Goal: Task Accomplishment & Management: Complete application form

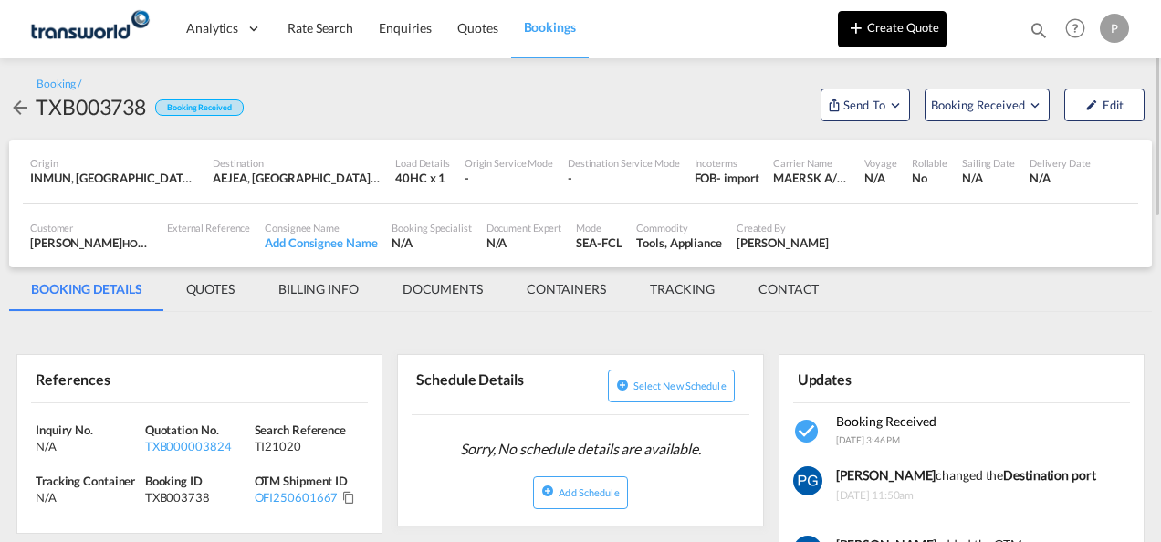
click at [899, 32] on button "Create Quote" at bounding box center [892, 29] width 109 height 36
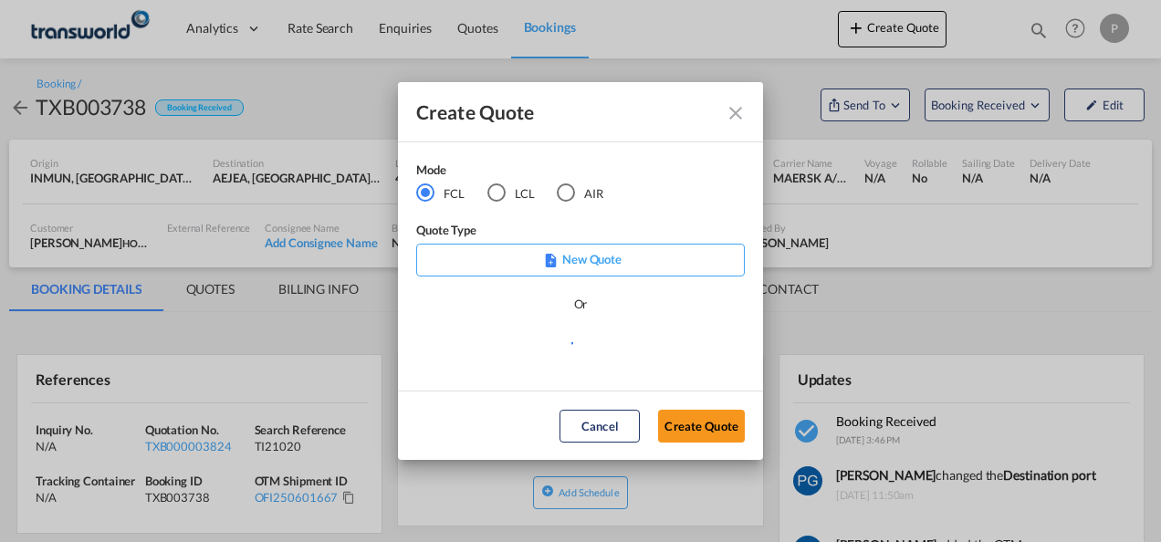
click at [567, 195] on div "AIR" at bounding box center [566, 192] width 18 height 18
click at [699, 425] on button "Create Quote" at bounding box center [701, 426] width 87 height 33
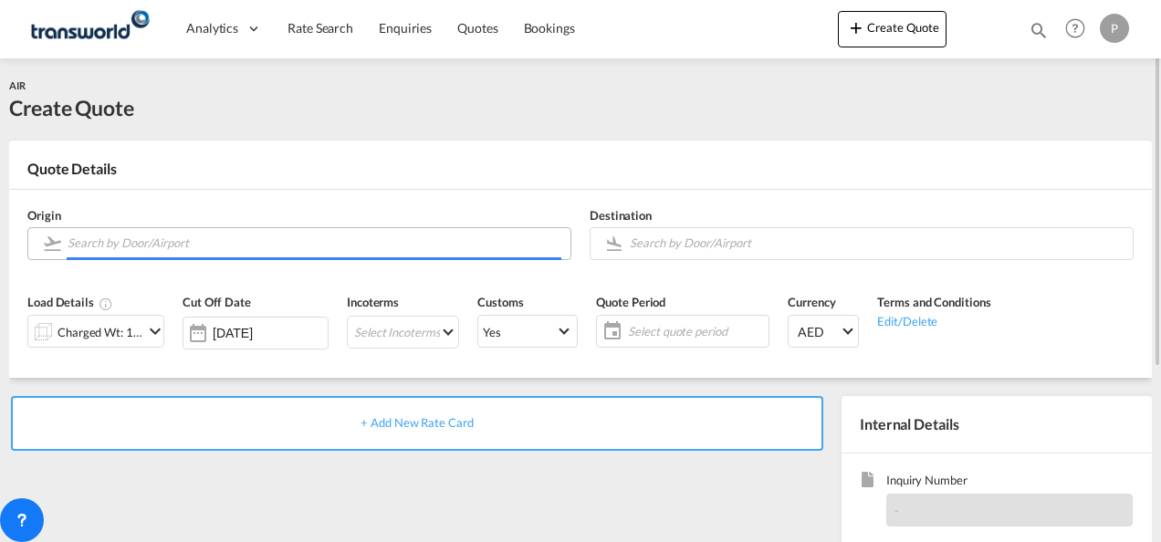
click at [380, 248] on input "Search by Door/Airport" at bounding box center [315, 243] width 494 height 32
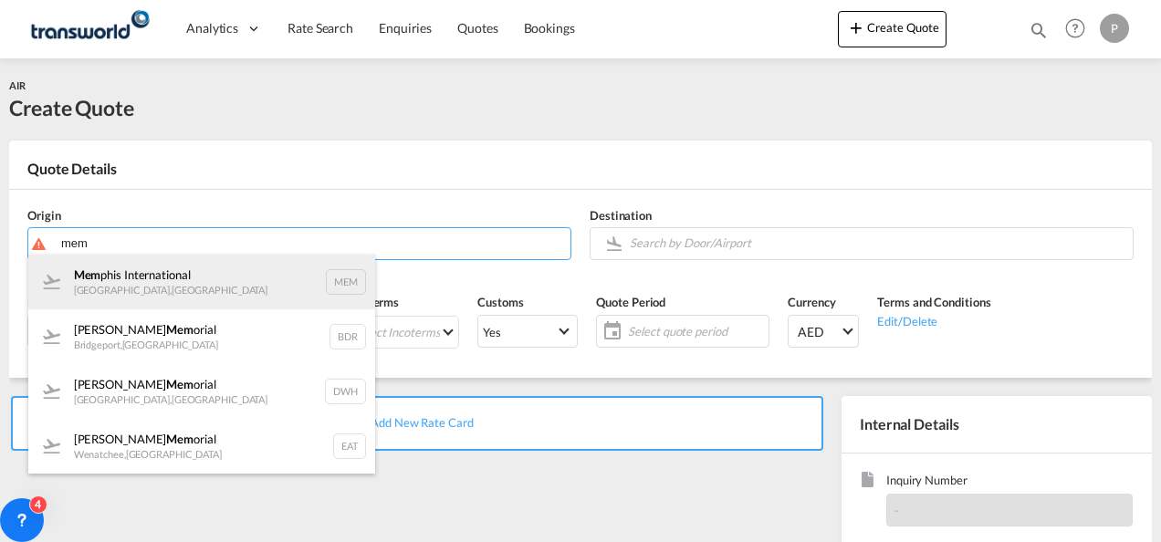
click at [255, 283] on div "Mem phis International Memphis , [GEOGRAPHIC_DATA] MEM" at bounding box center [201, 282] width 347 height 55
type input "Memphis International, [GEOGRAPHIC_DATA], MEM"
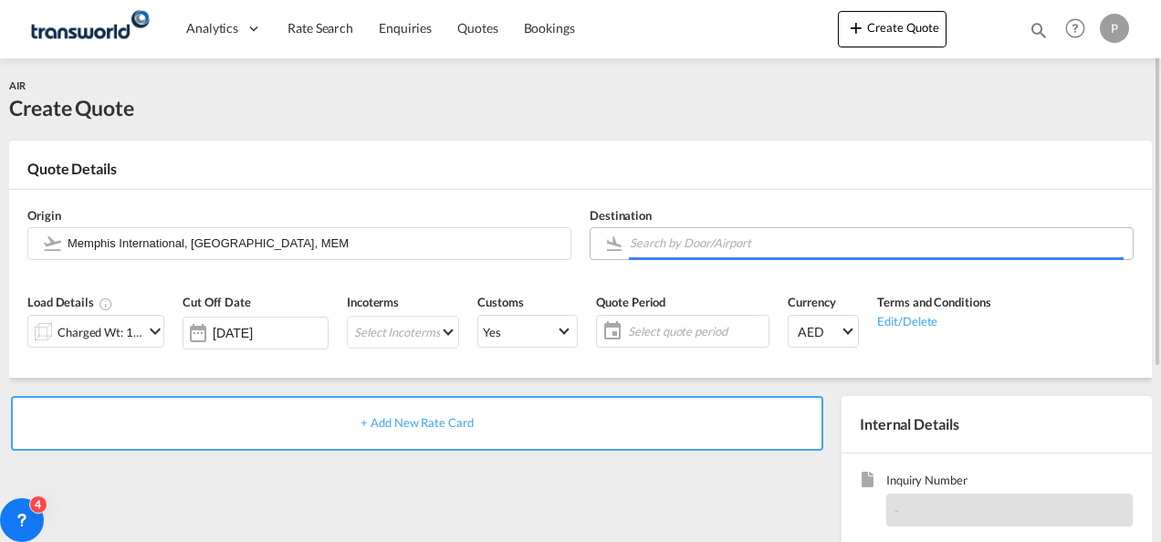
click at [673, 245] on input "Search by Door/Airport" at bounding box center [877, 243] width 494 height 32
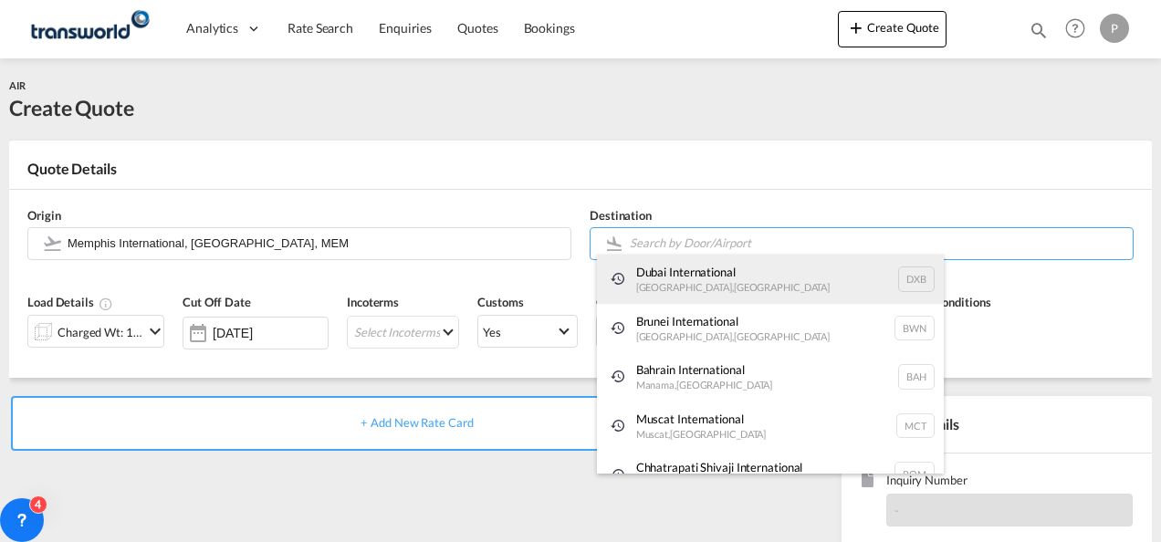
click at [677, 272] on div "Dubai International [GEOGRAPHIC_DATA] , [GEOGRAPHIC_DATA] DXB" at bounding box center [770, 279] width 347 height 49
type input "Dubai International, [GEOGRAPHIC_DATA], DXB"
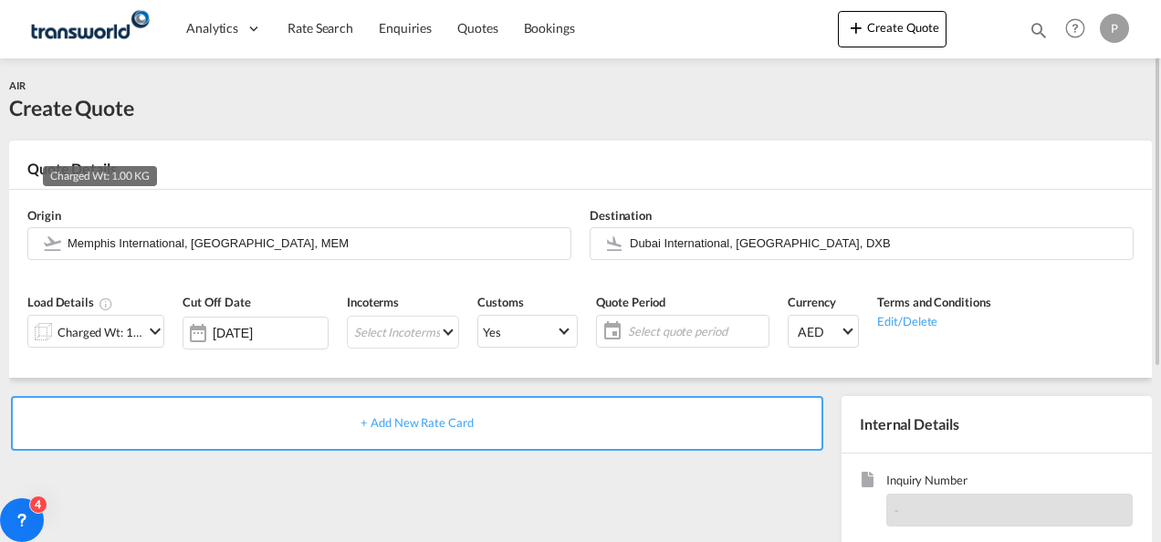
click at [135, 323] on div "Charged Wt: 1.00 KG" at bounding box center [100, 332] width 86 height 26
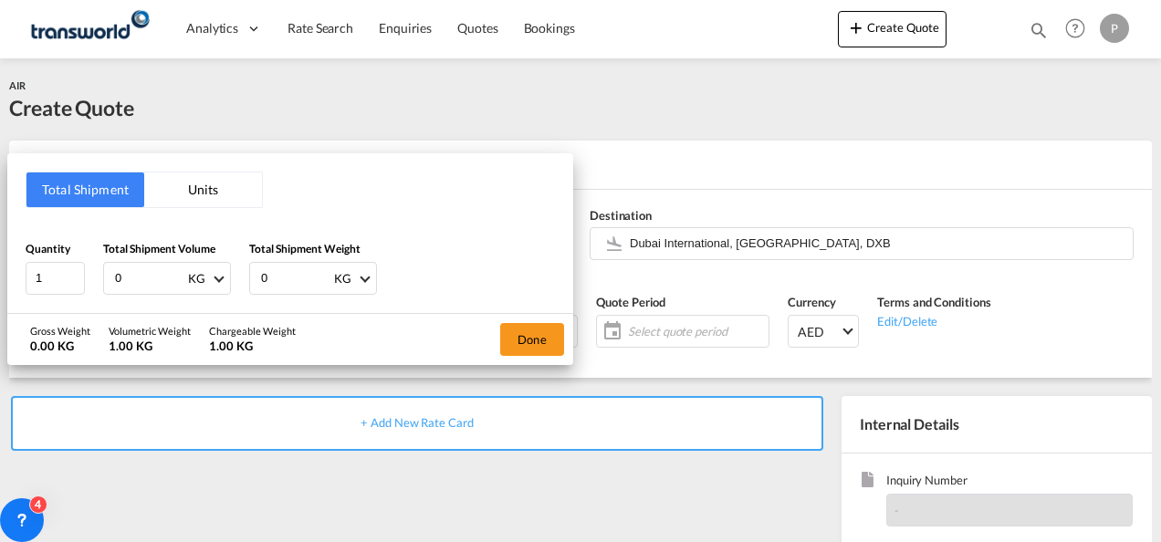
click at [142, 276] on input "0" at bounding box center [149, 278] width 73 height 31
type input "153"
click at [275, 266] on input "0" at bounding box center [295, 278] width 73 height 31
type input "64"
click at [534, 338] on button "Done" at bounding box center [532, 339] width 64 height 33
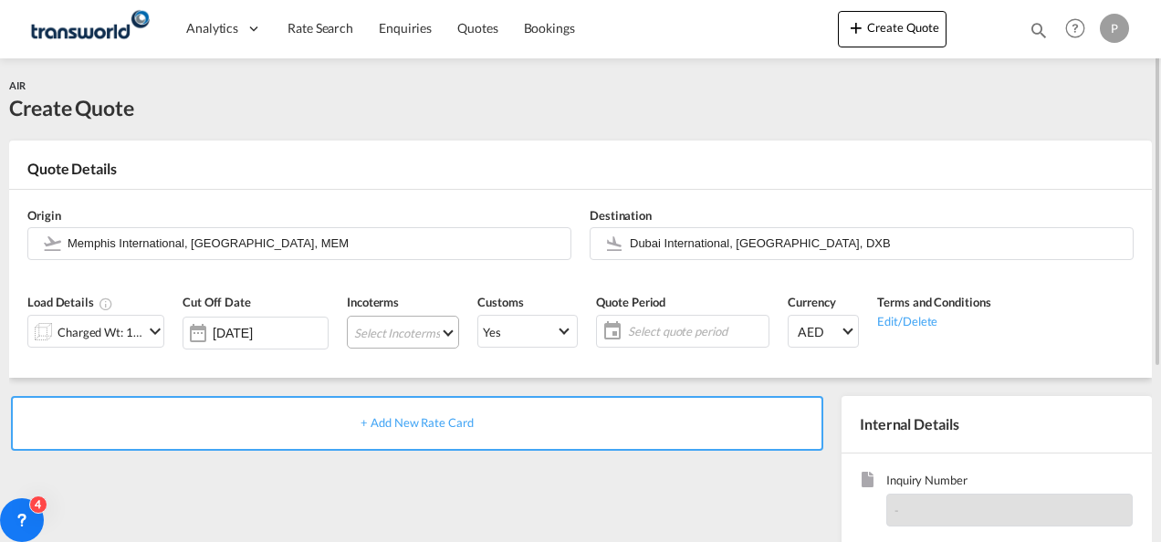
click at [422, 336] on md-select "Select Incoterms CIP - export Carriage and Insurance Paid to DAP - import Deliv…" at bounding box center [403, 332] width 112 height 33
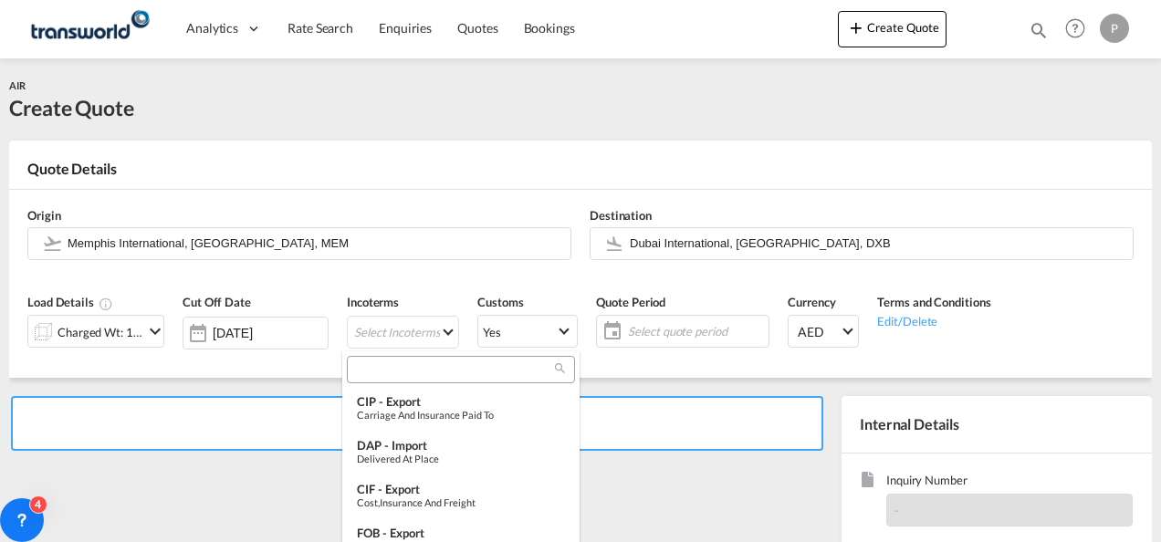
click at [391, 372] on input "search" at bounding box center [453, 369] width 203 height 16
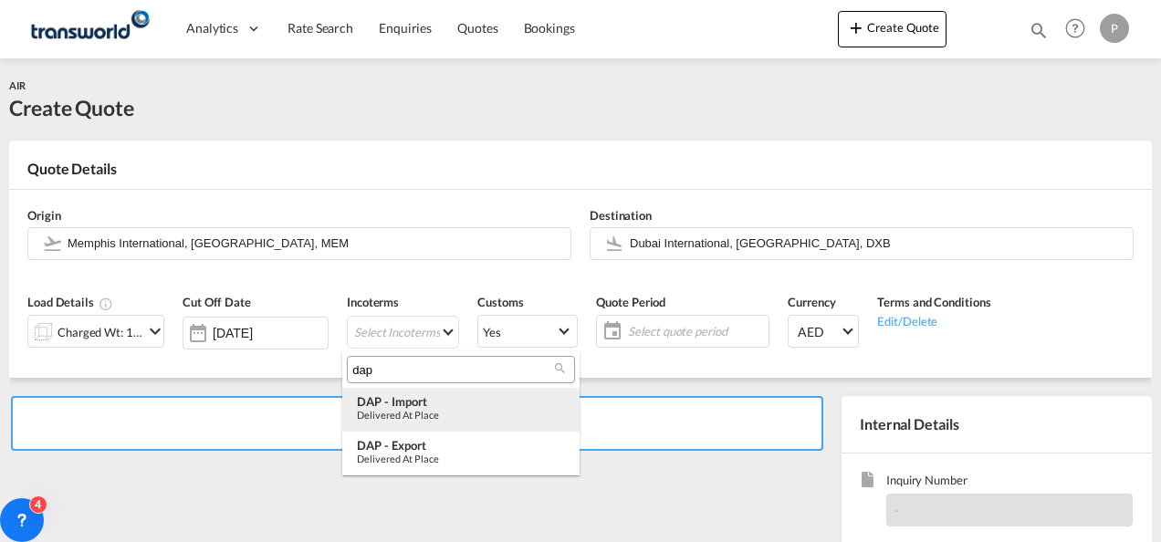
type input "dap"
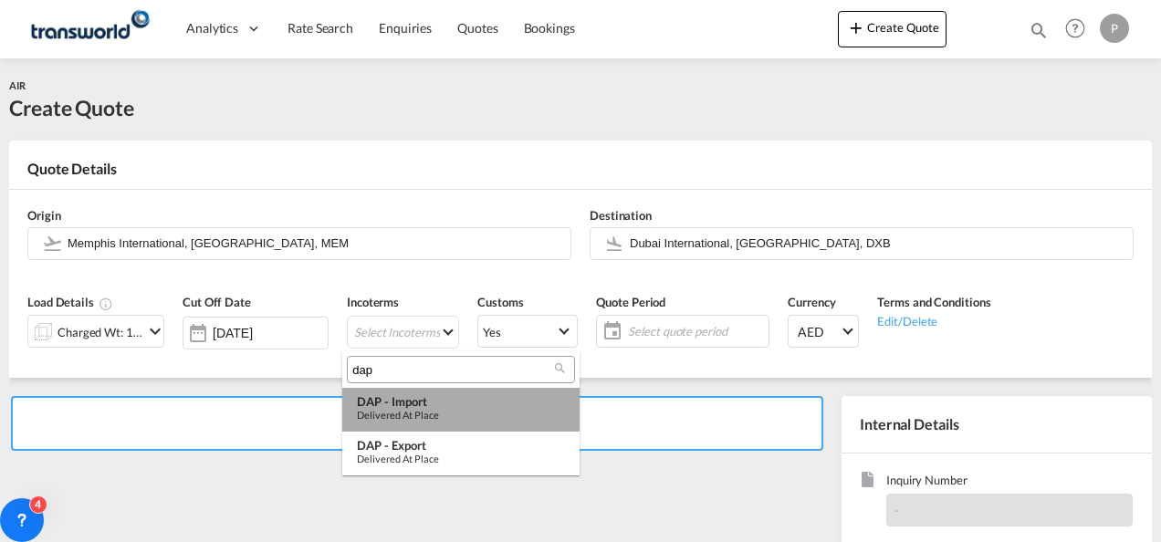
click at [413, 409] on div "Delivered at Place" at bounding box center [461, 415] width 208 height 12
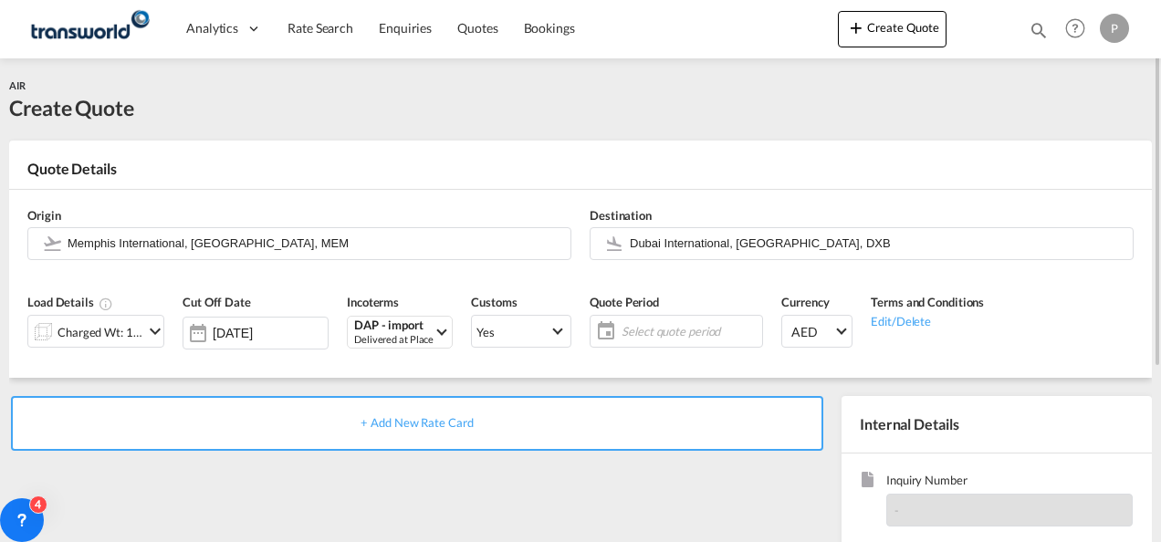
click at [657, 329] on span "Select quote period" at bounding box center [689, 331] width 136 height 16
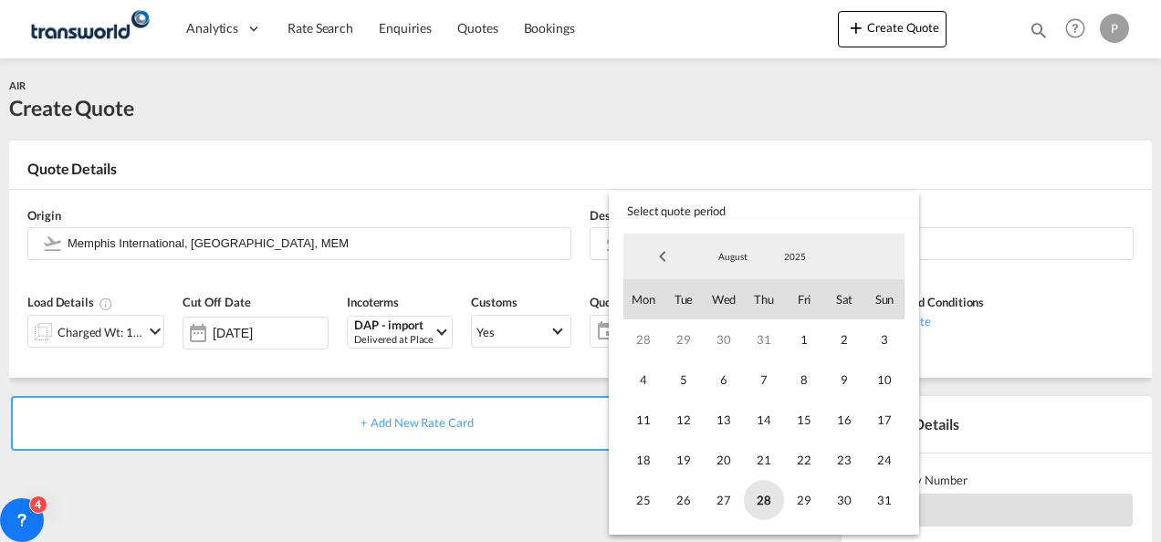
click at [774, 495] on span "28" at bounding box center [764, 500] width 40 height 40
click at [898, 500] on span "31" at bounding box center [884, 500] width 40 height 40
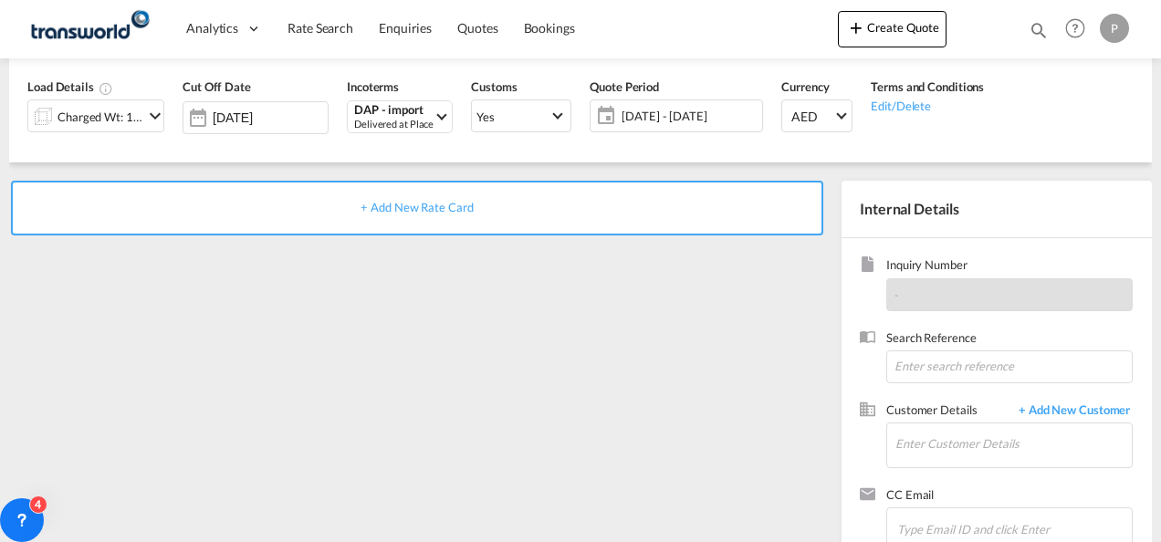
scroll to position [221, 0]
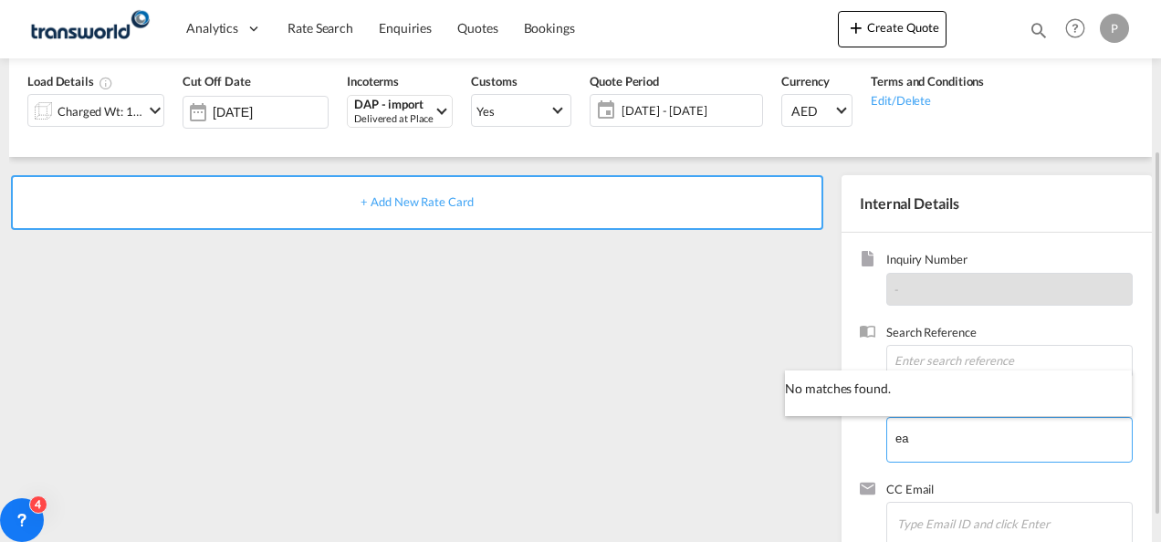
type input "e"
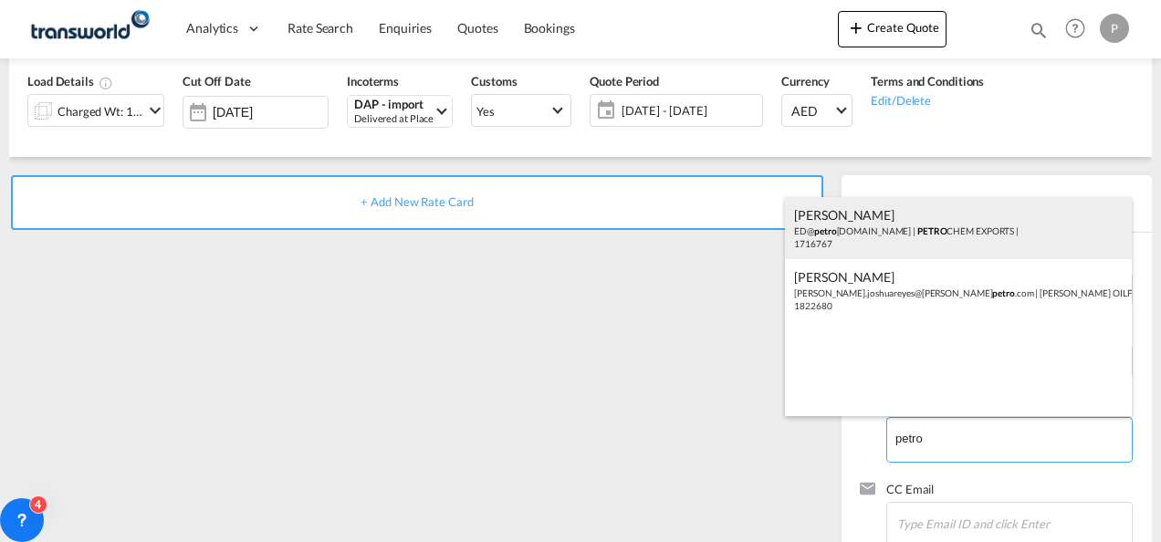
click at [933, 237] on div "[PERSON_NAME] ED@ [PERSON_NAME] [DOMAIN_NAME] | PETRO CHEM EXPORTS | 1716767" at bounding box center [958, 228] width 347 height 62
type input "PETROCHEM EXPORTS, [PERSON_NAME], [EMAIL_ADDRESS][DOMAIN_NAME]"
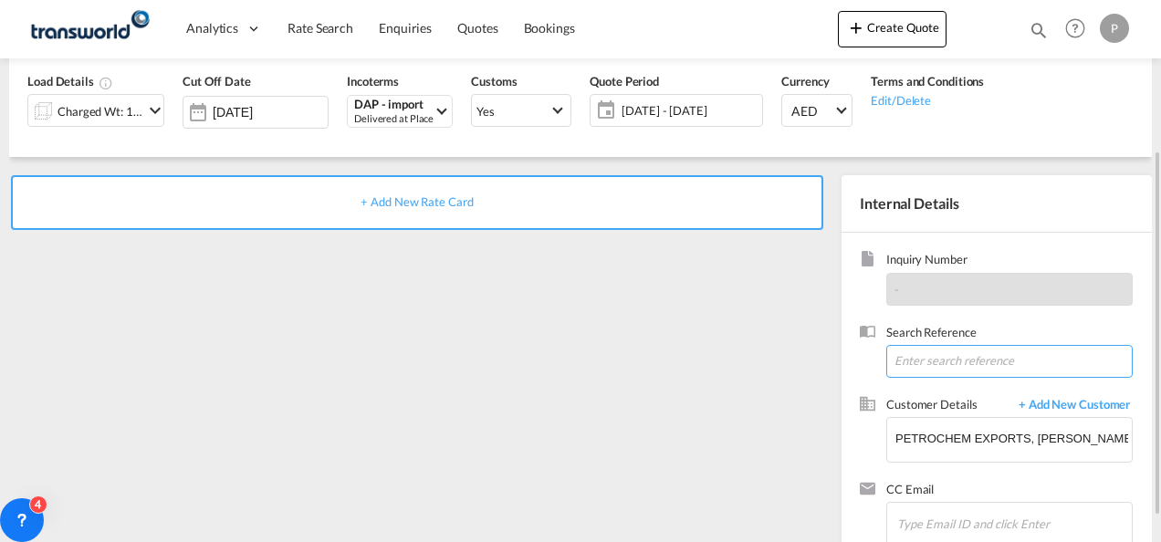
click at [916, 352] on input at bounding box center [1009, 361] width 246 height 33
paste input "17609362382"
type input "17609362382"
click at [433, 195] on span "+ Add New Rate Card" at bounding box center [416, 201] width 112 height 15
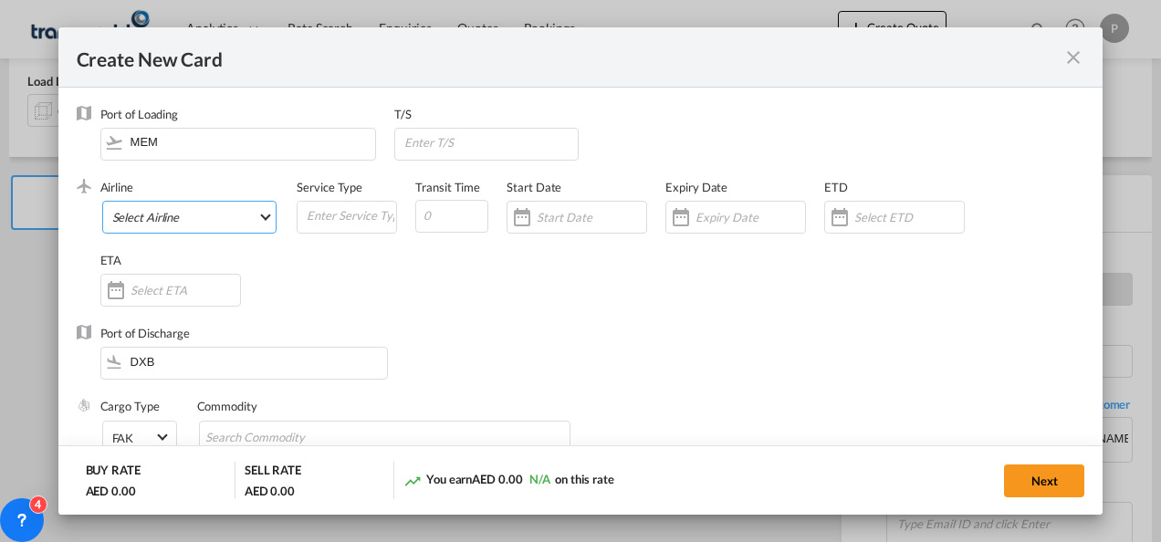
click at [180, 223] on md-select "Select Airline AIR EXPRESS S.A. (1166- / -) CMA CGM Air Cargo (1140-2C / -) DDW…" at bounding box center [189, 217] width 175 height 33
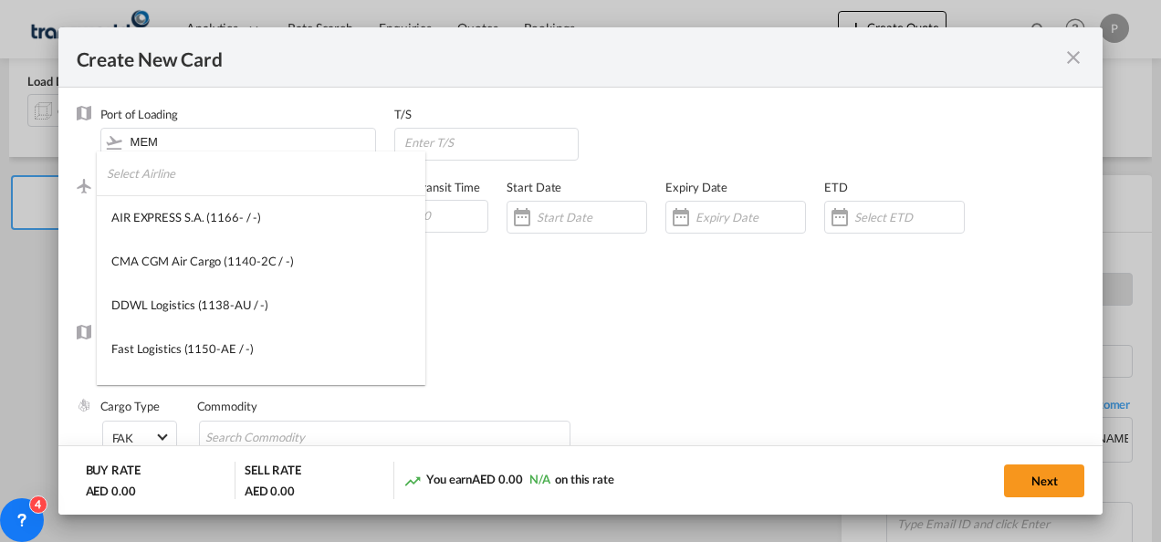
click at [210, 180] on input "search" at bounding box center [266, 173] width 318 height 44
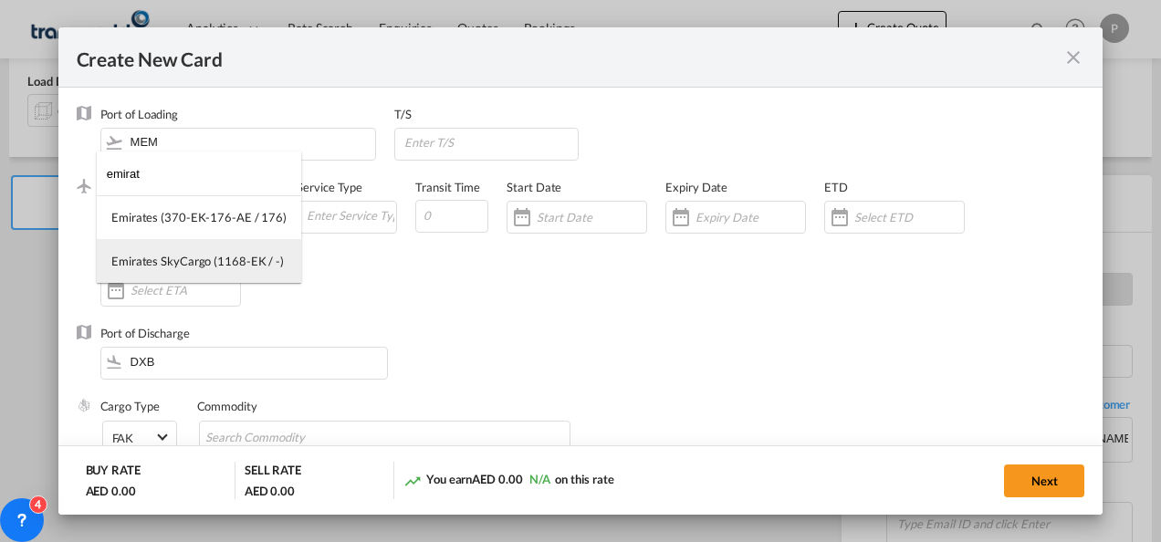
type input "emirat"
click at [211, 248] on md-option "Emirates SkyCargo (1168-EK / -)" at bounding box center [199, 261] width 204 height 44
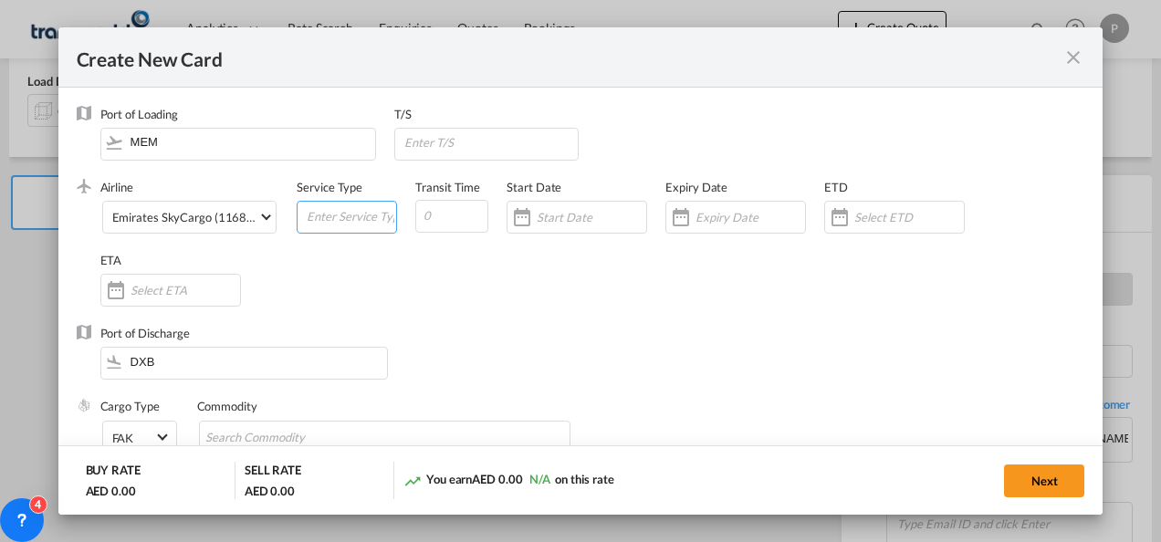
click at [329, 218] on input "Create New CardPort ..." at bounding box center [350, 215] width 91 height 27
type input "D"
type input "E"
type input "DAP"
click at [738, 215] on input "Create New CardPort ..." at bounding box center [749, 217] width 109 height 15
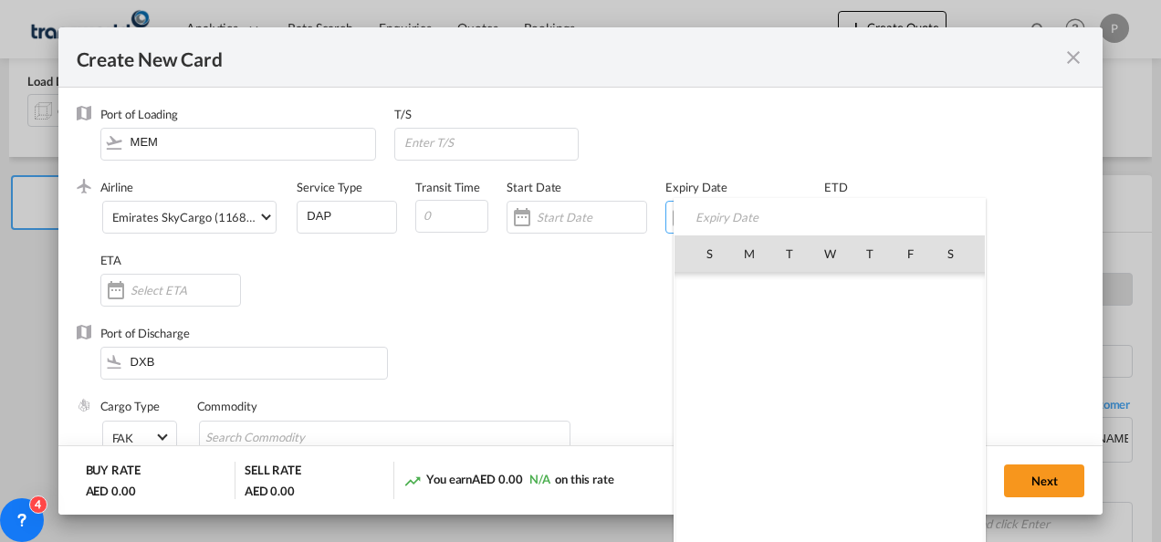
scroll to position [422440, 0]
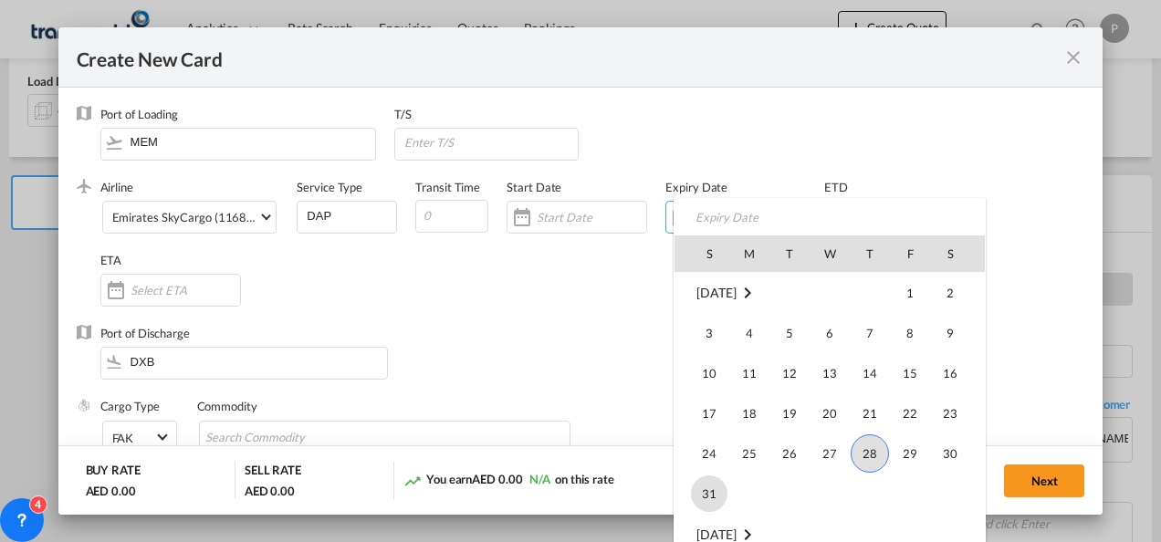
click at [698, 496] on span "31" at bounding box center [709, 493] width 36 height 36
type input "[DATE]"
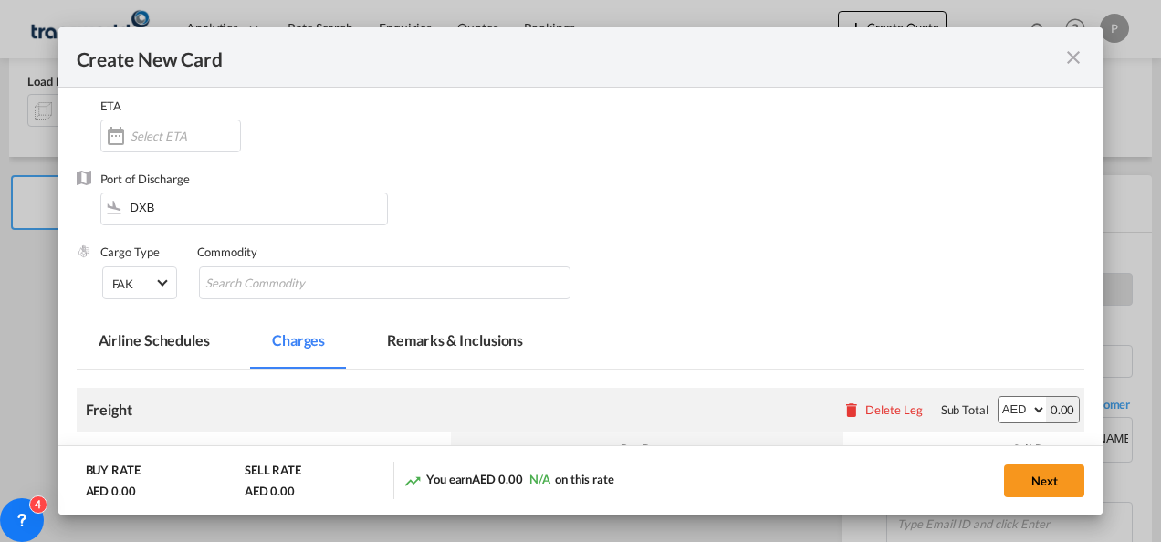
scroll to position [157, 0]
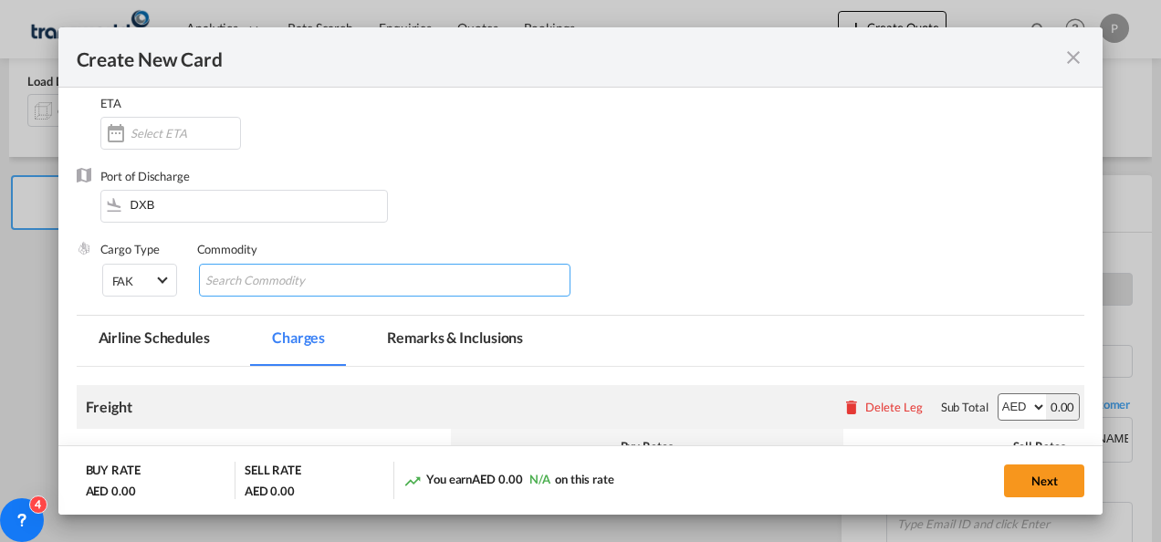
click at [286, 277] on input "Chips input." at bounding box center [288, 280] width 167 height 29
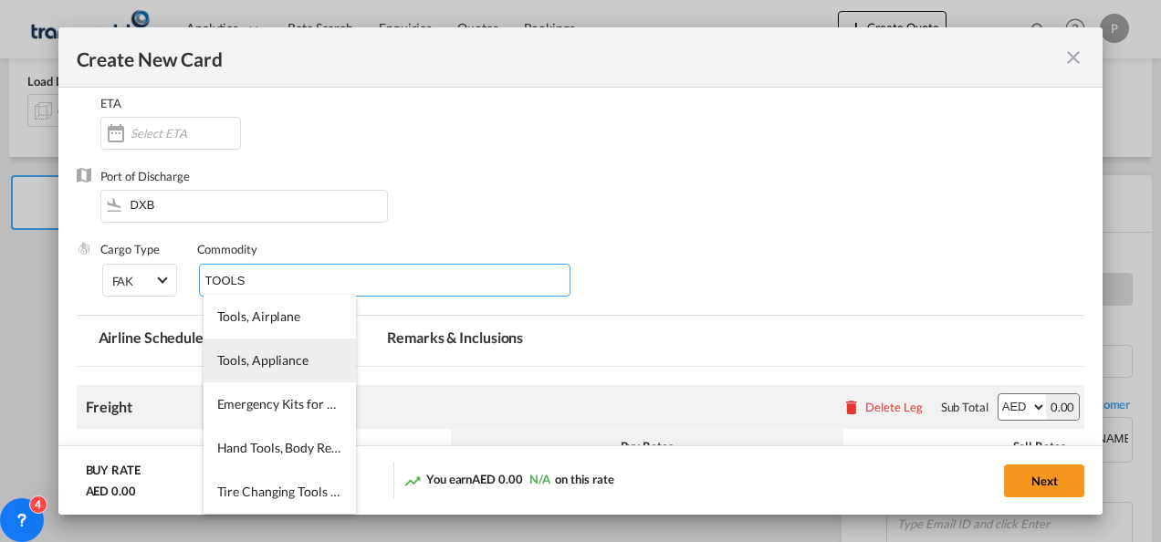
type input "TOOLS"
click at [279, 351] on li "Tools, Appliance" at bounding box center [279, 361] width 152 height 44
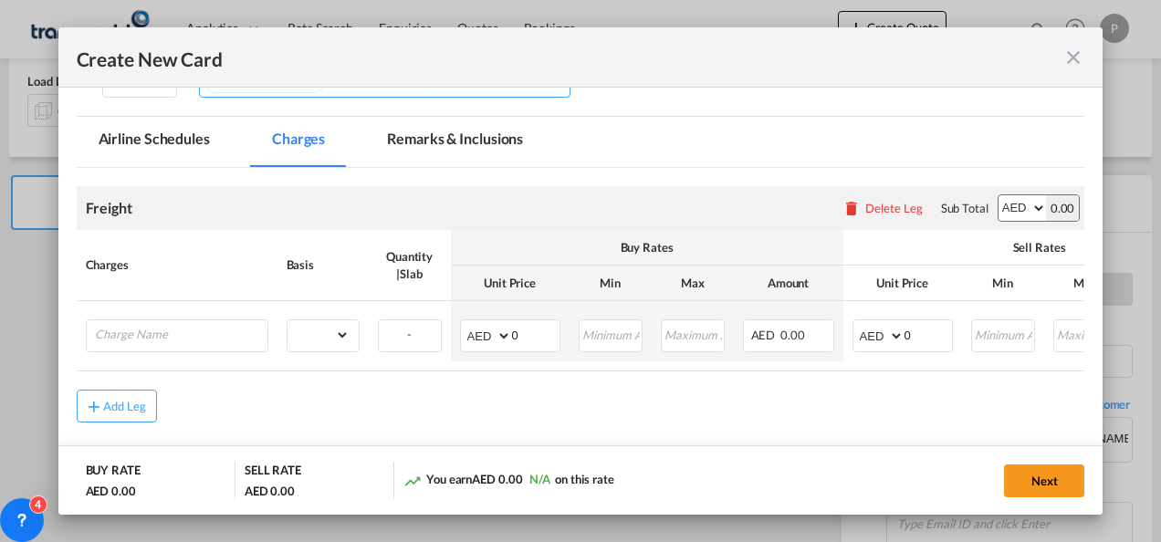
scroll to position [357, 0]
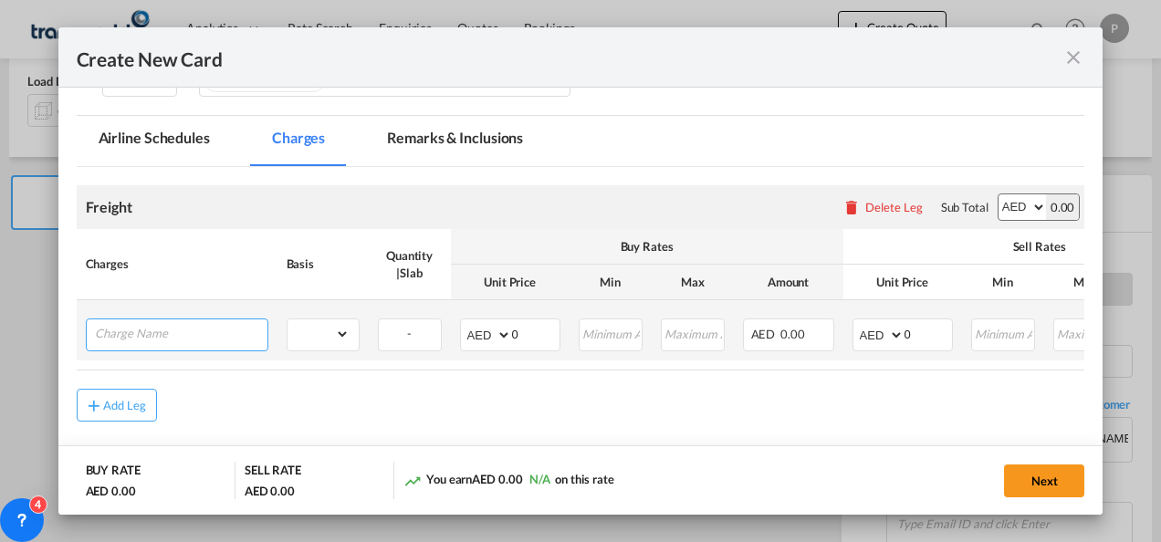
click at [186, 336] on input "Charge Name" at bounding box center [181, 332] width 172 height 27
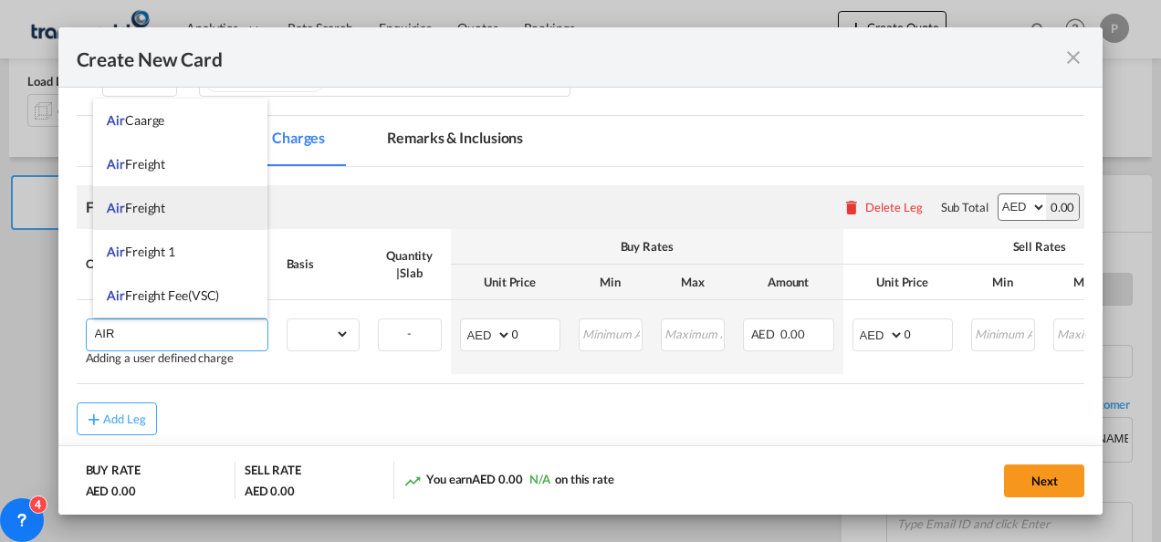
click at [165, 195] on li "Air Freight" at bounding box center [180, 208] width 174 height 44
type input "Air Freight"
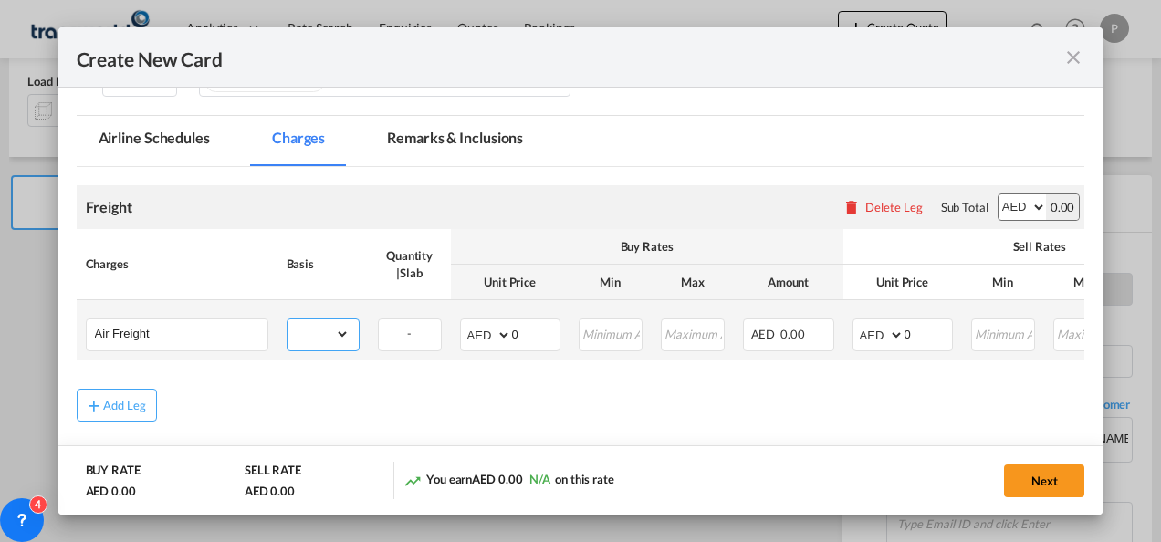
click at [323, 333] on select "gross_weight volumetric_weight per_shipment per_bl per_km % on air freight per_…" at bounding box center [318, 333] width 62 height 29
select select "per_shipment"
click at [287, 319] on select "gross_weight volumetric_weight per_shipment per_bl per_km % on air freight per_…" at bounding box center [318, 333] width 62 height 29
click at [522, 331] on input "0" at bounding box center [535, 332] width 47 height 27
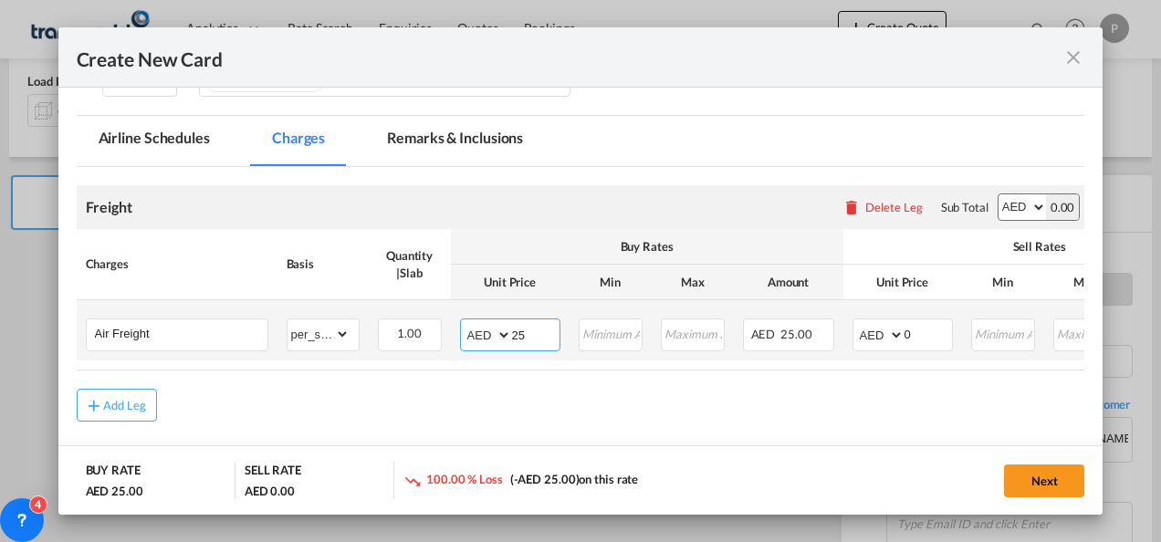
type input "2"
type input "150"
click at [910, 335] on input "0" at bounding box center [927, 332] width 47 height 27
click at [527, 328] on input "150" at bounding box center [535, 332] width 47 height 27
type input "105"
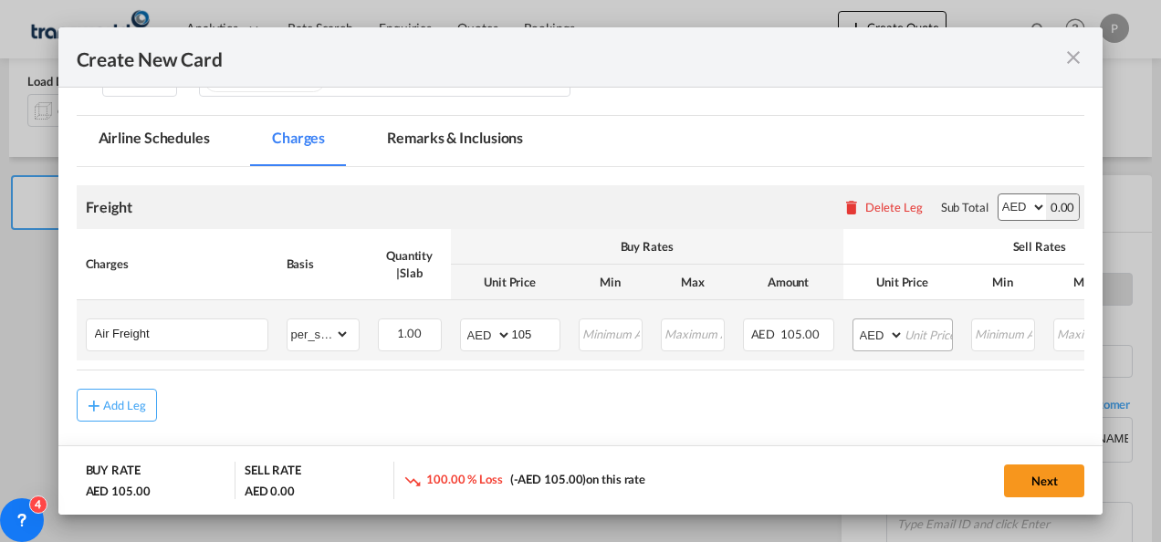
click at [914, 328] on input "Create New CardPort ..." at bounding box center [927, 332] width 47 height 27
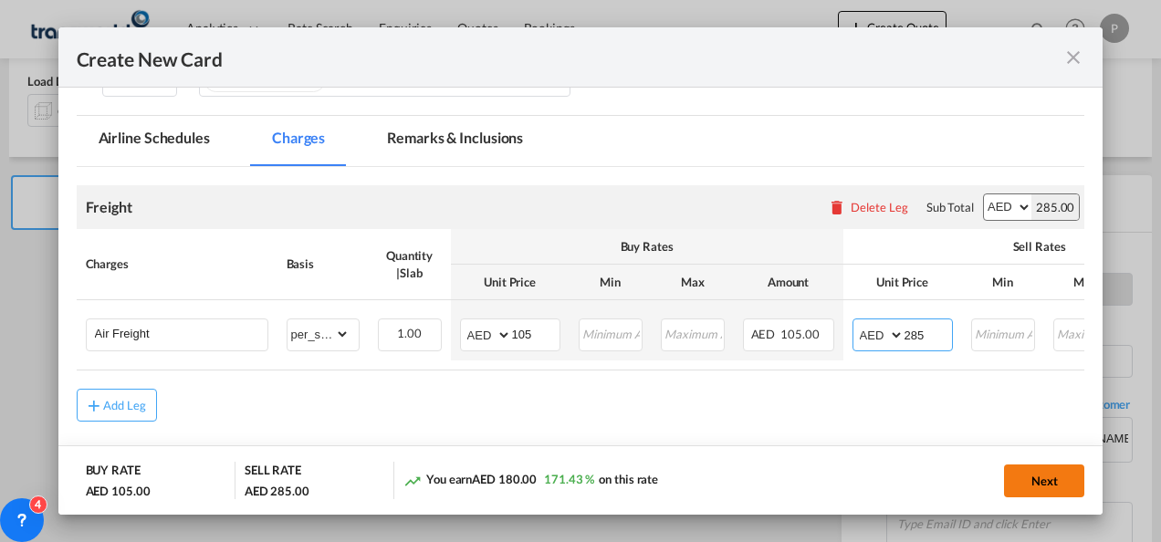
type input "285"
click at [1042, 481] on button "Next" at bounding box center [1044, 480] width 80 height 33
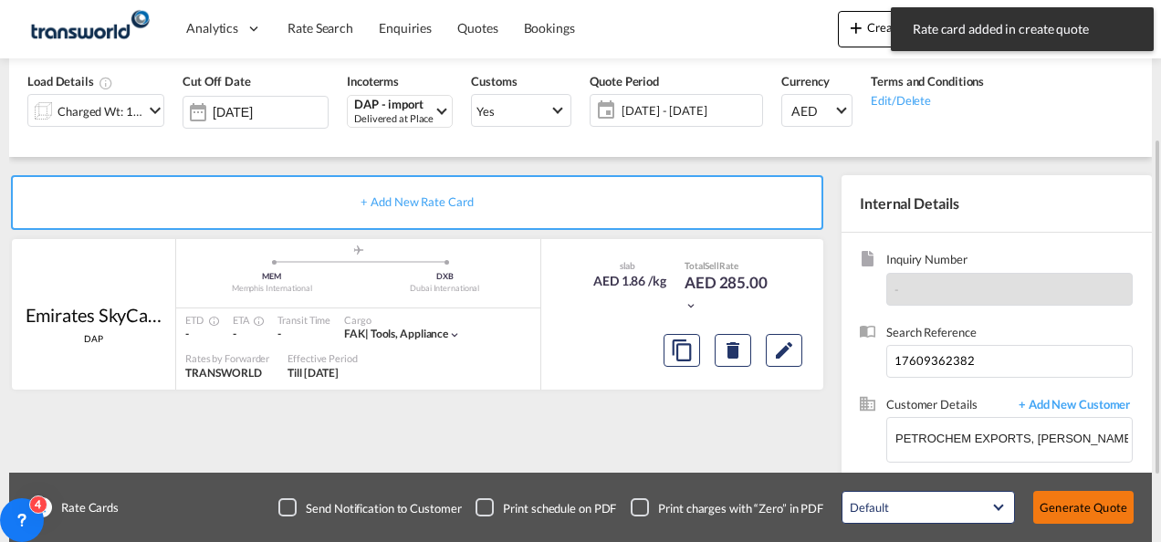
click at [1076, 519] on button "Generate Quote" at bounding box center [1083, 507] width 100 height 33
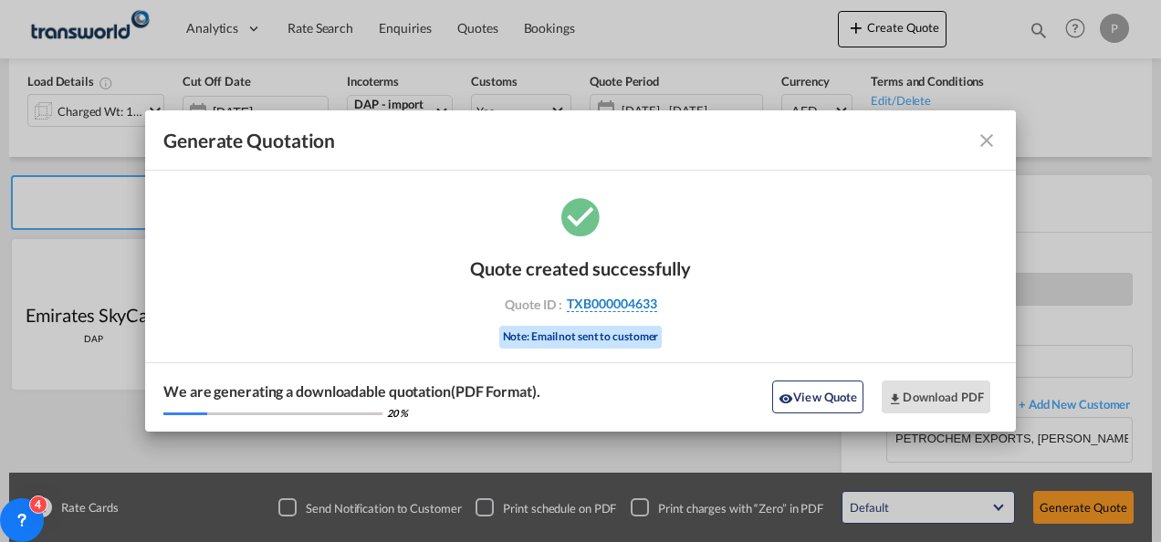
click at [650, 305] on span "TXB000004633" at bounding box center [612, 304] width 90 height 16
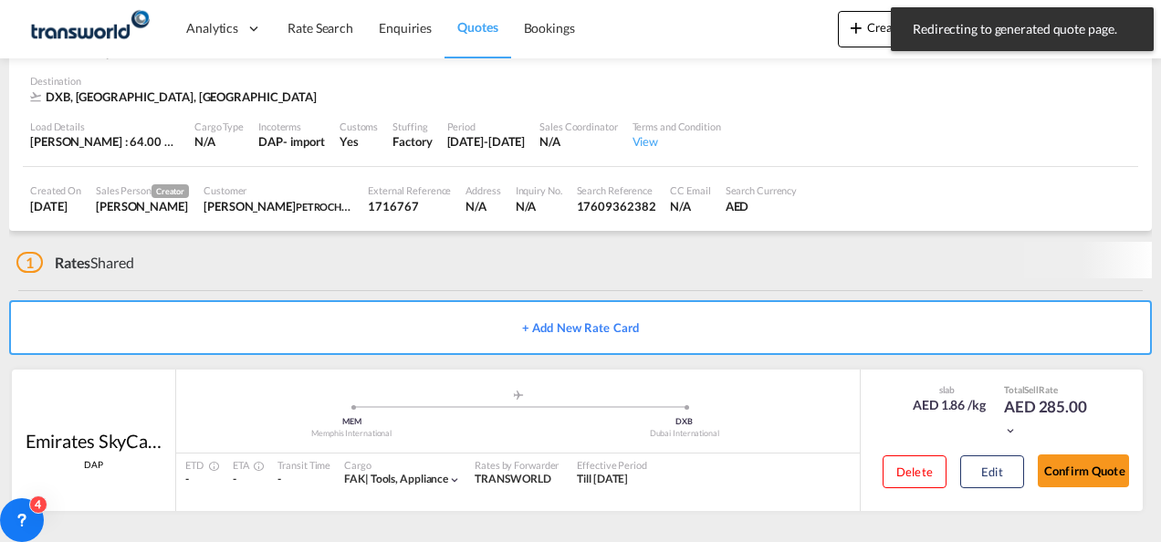
scroll to position [111, 0]
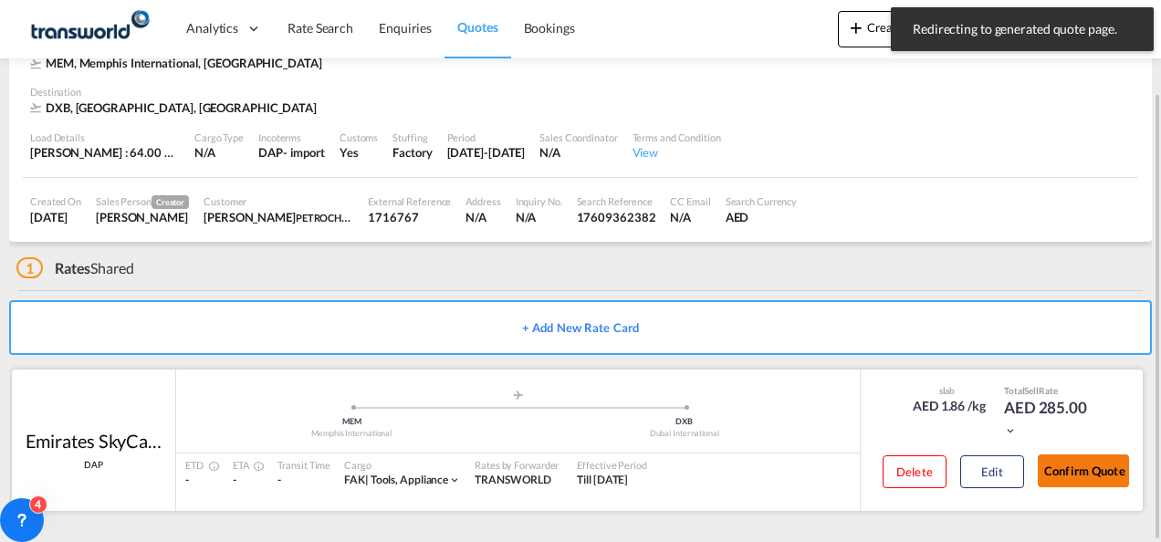
click at [1114, 474] on button "Confirm Quote" at bounding box center [1082, 470] width 91 height 33
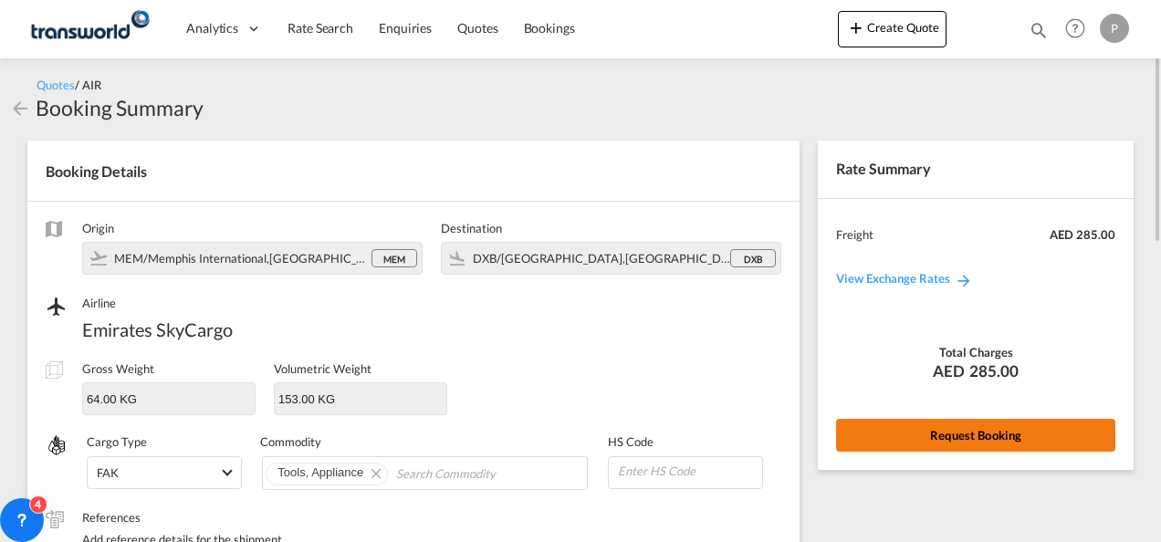
click at [980, 438] on button "Request Booking" at bounding box center [975, 435] width 279 height 33
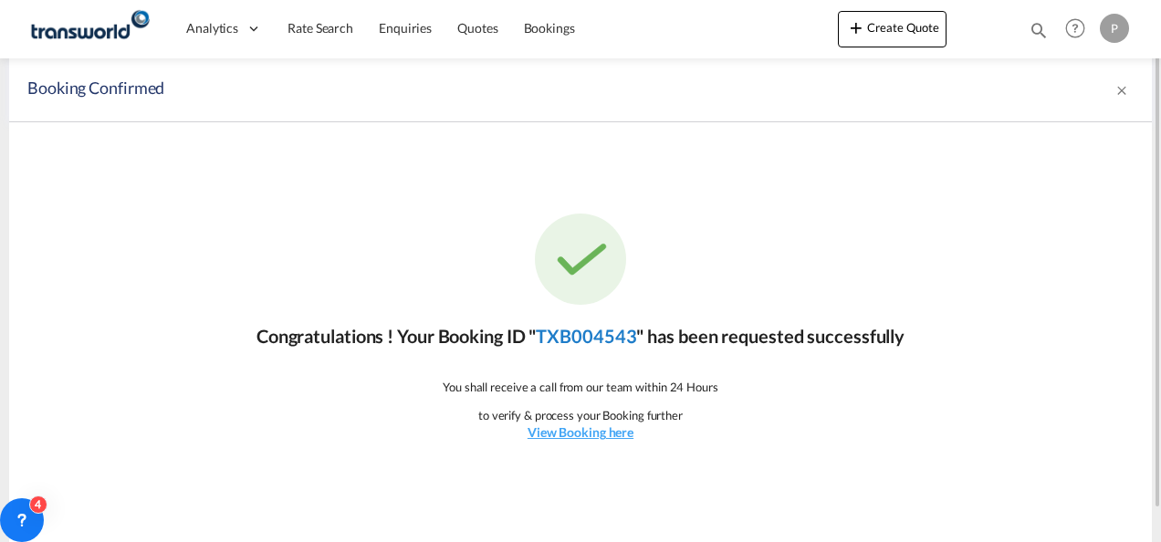
click at [579, 343] on link "TXB004543" at bounding box center [586, 336] width 100 height 22
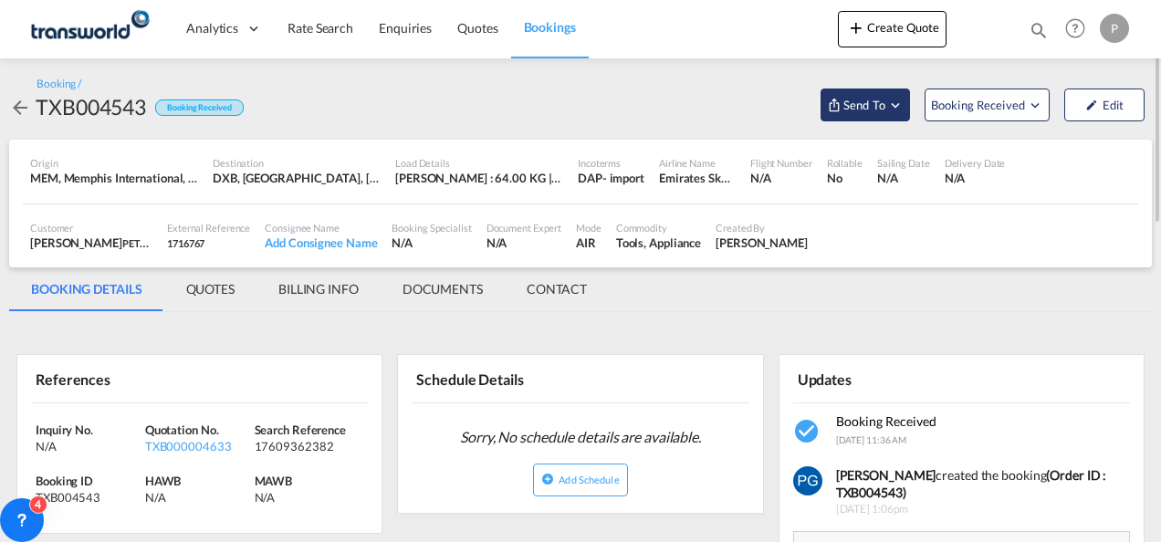
click at [871, 105] on span "Send To" at bounding box center [864, 105] width 46 height 18
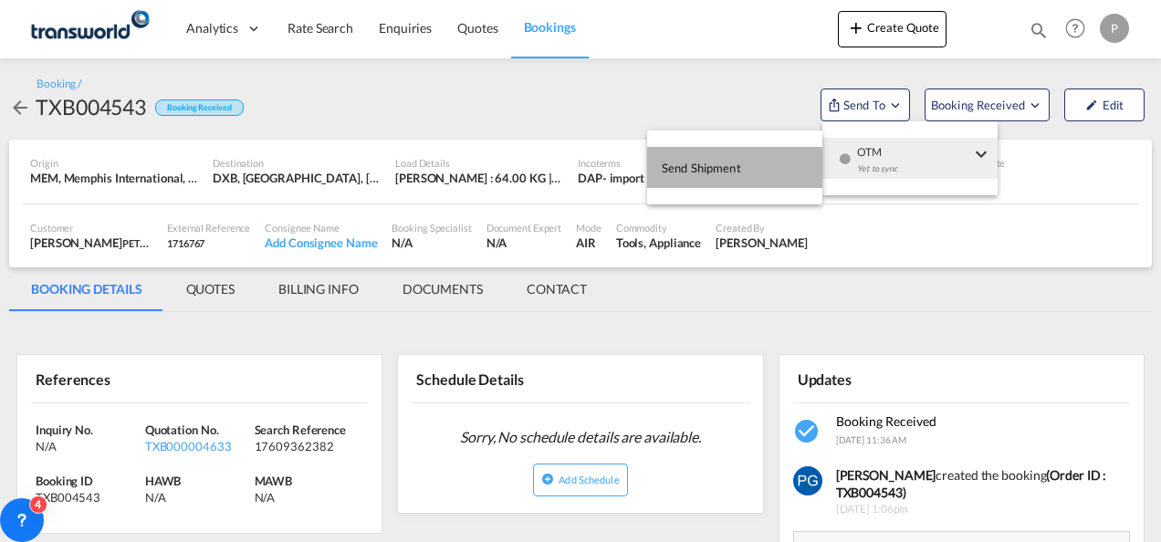
click at [761, 168] on button "Send Shipment" at bounding box center [734, 167] width 175 height 41
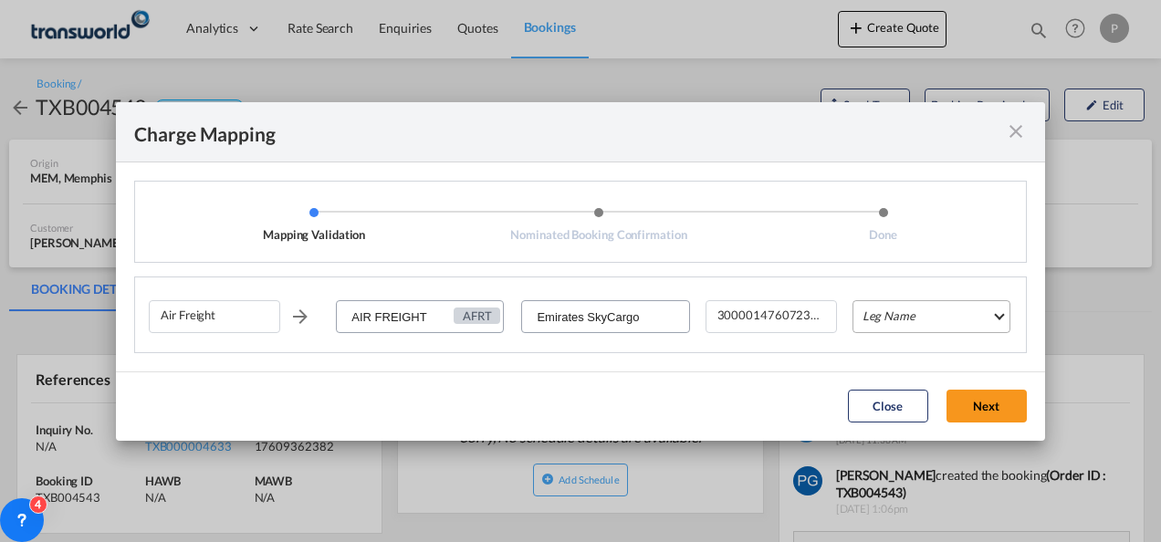
click at [891, 311] on md-select "Leg Name HANDLING ORIGIN HANDLING DESTINATION OTHERS TL PICK UP CUSTOMS ORIGIN …" at bounding box center [931, 316] width 158 height 33
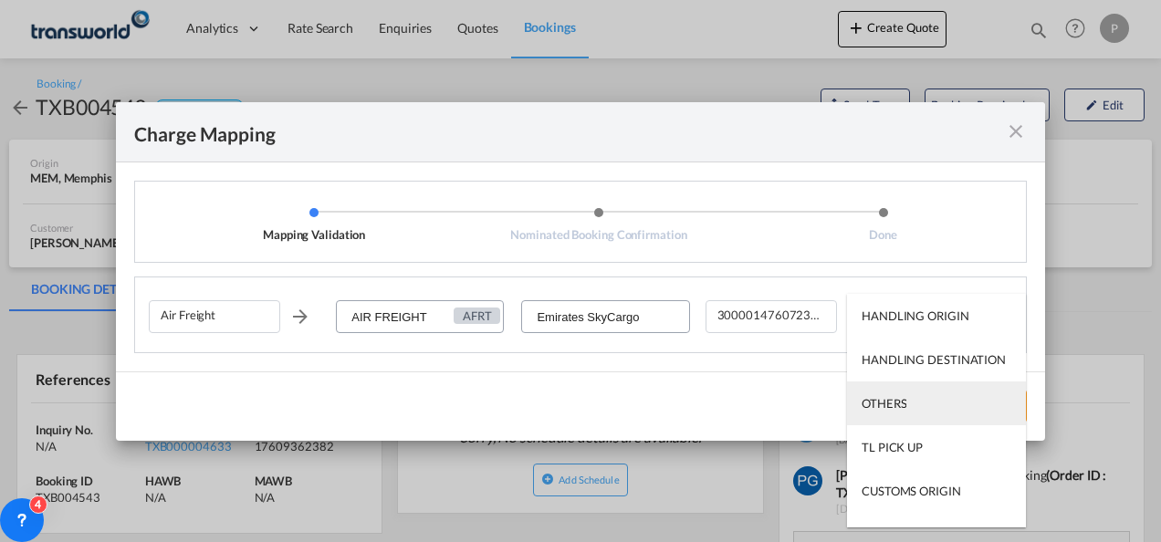
scroll to position [117, 0]
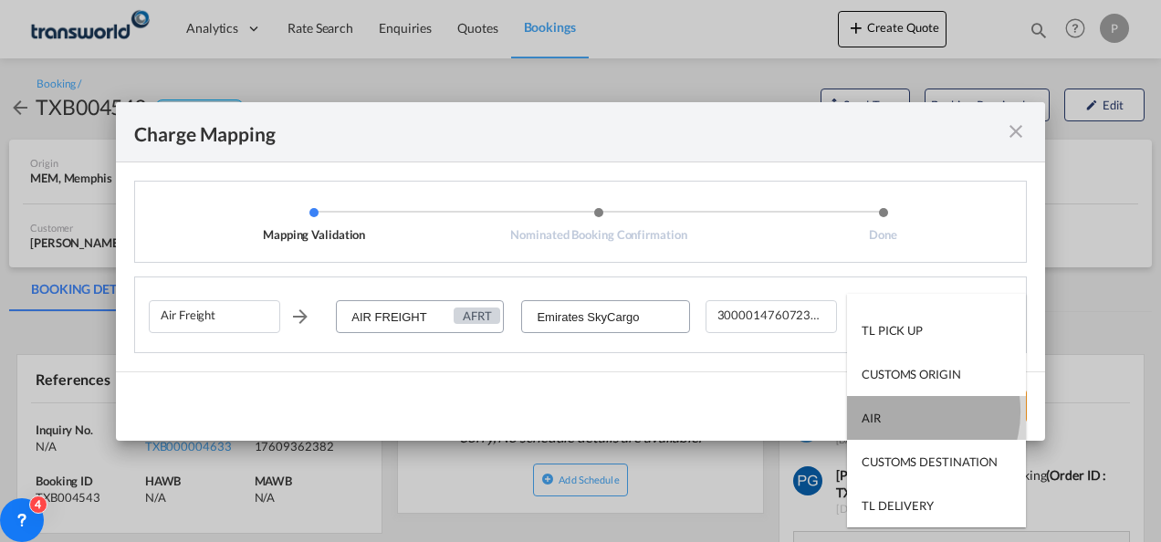
click at [905, 411] on md-option "AIR" at bounding box center [936, 418] width 179 height 44
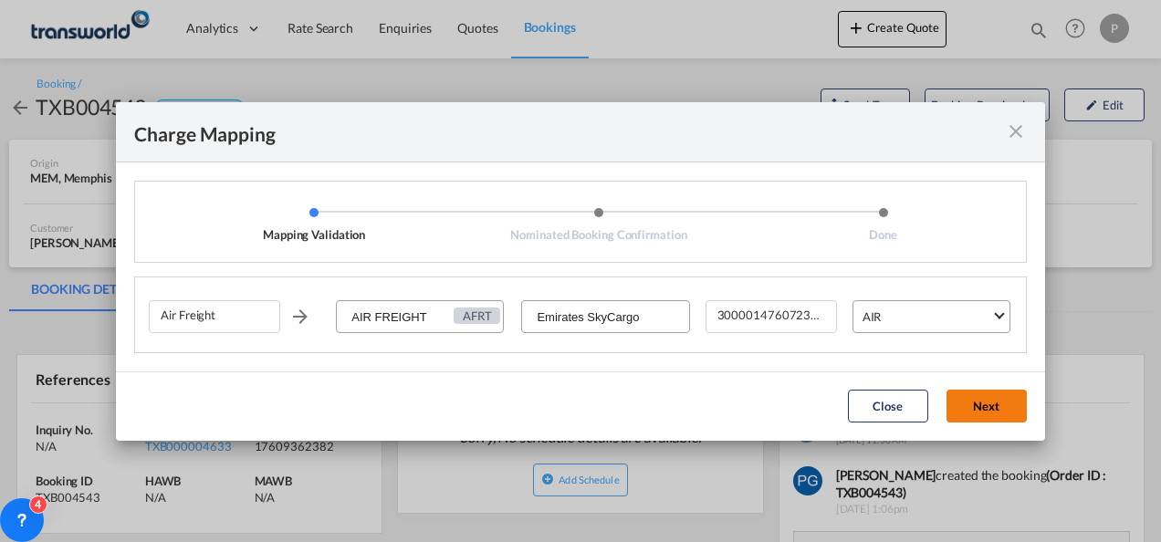
click at [997, 396] on button "Next" at bounding box center [986, 406] width 80 height 33
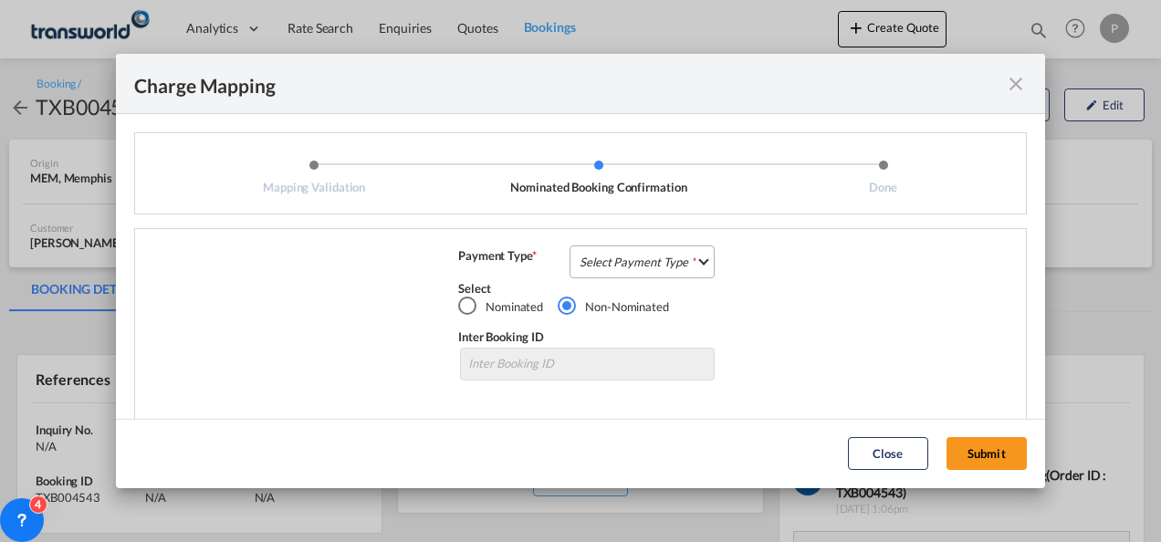
click at [667, 266] on md-select "Select Payment Type COLLECT PREPAID" at bounding box center [641, 261] width 145 height 33
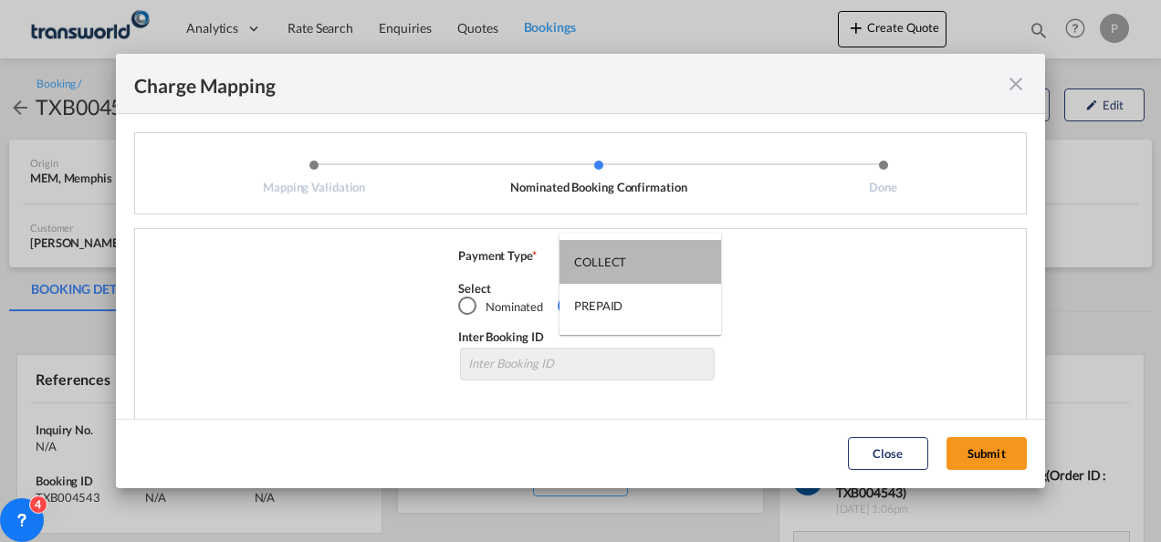
click at [667, 266] on md-option "COLLECT" at bounding box center [640, 262] width 162 height 44
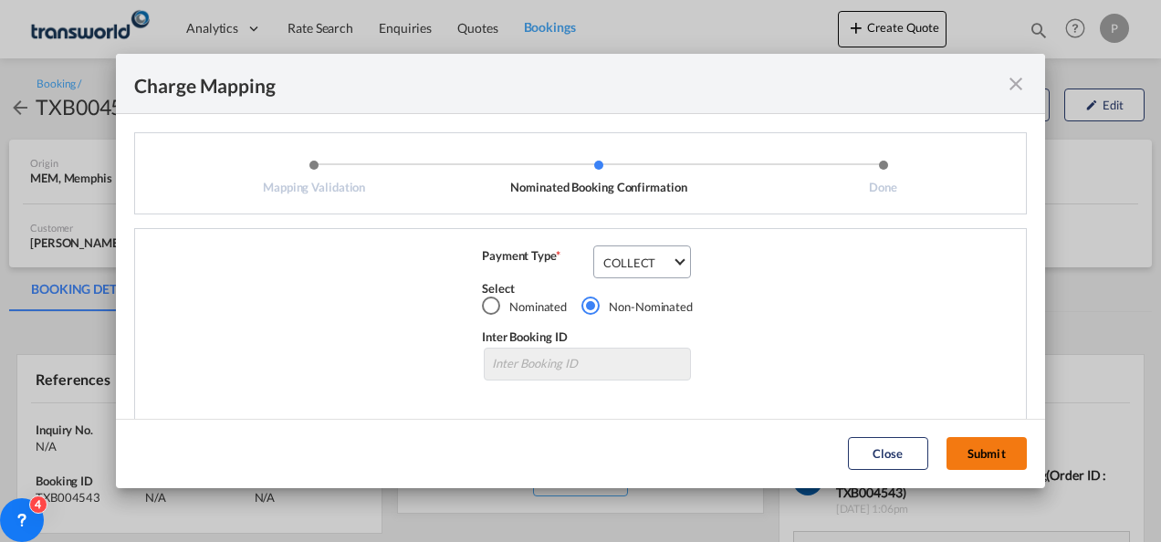
click at [978, 451] on button "Submit" at bounding box center [986, 453] width 80 height 33
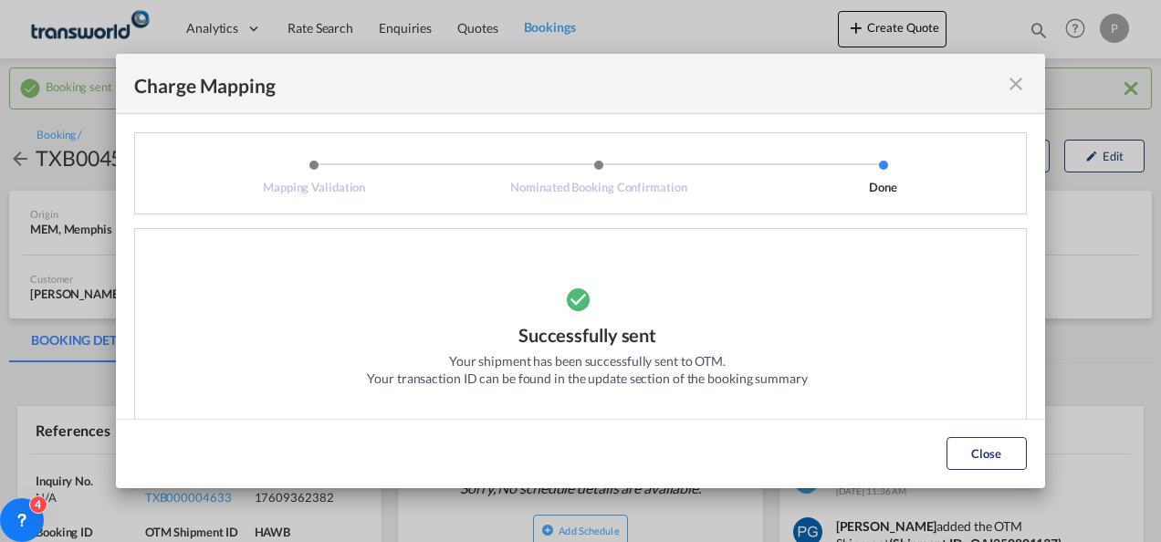
click at [1017, 82] on md-icon "icon-close fg-AAA8AD cursor" at bounding box center [1016, 84] width 22 height 22
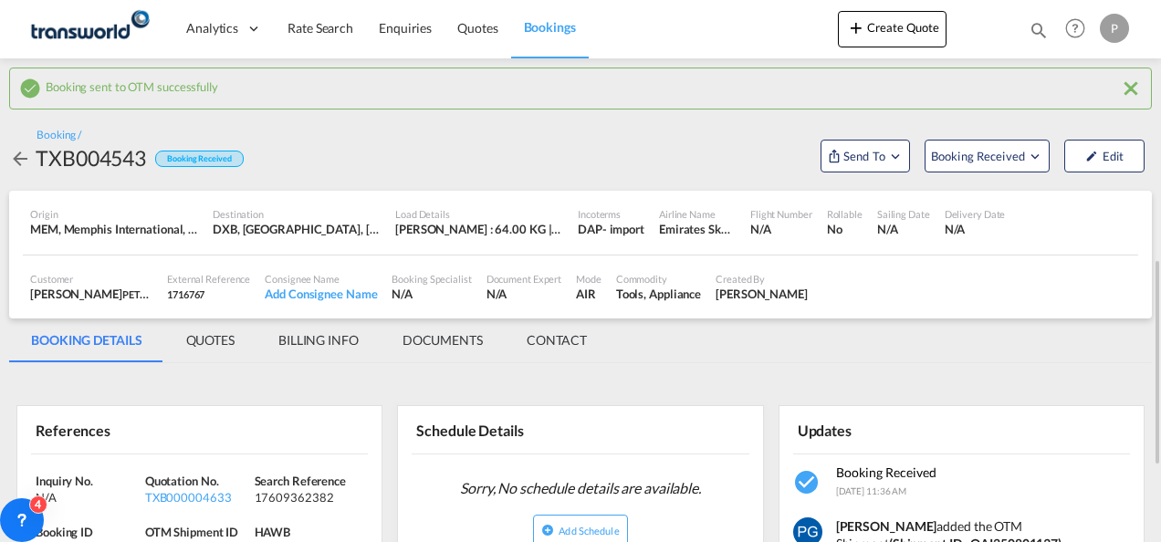
scroll to position [202, 0]
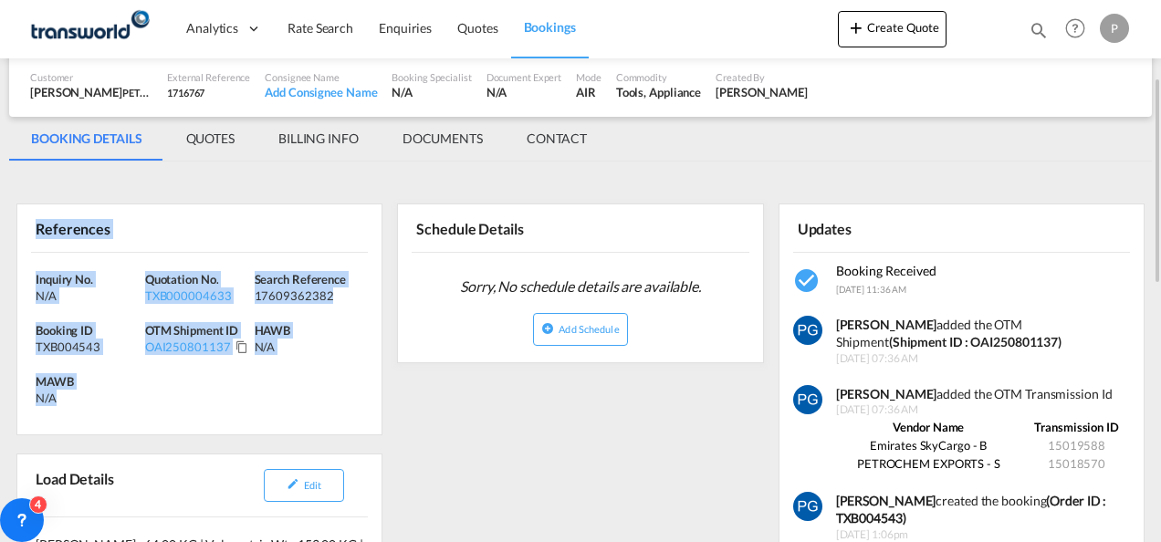
drag, startPoint x: 29, startPoint y: 215, endPoint x: 116, endPoint y: 422, distance: 223.7
click at [116, 422] on div "References Inquiry No. N/A Quotation No. TXB000004633 Search Reference 17609362…" at bounding box center [199, 319] width 366 height 232
copy div "References Inquiry No. N/A Quotation No. TXB000004633 Search Reference 17609362…"
